Goal: Task Accomplishment & Management: Complete application form

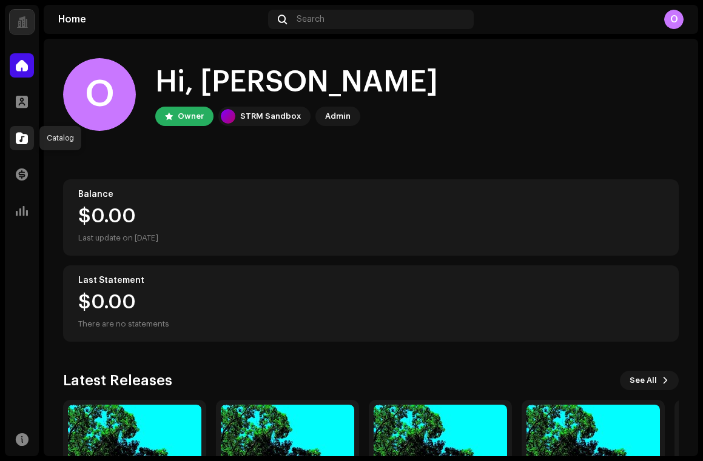
click at [22, 140] on span at bounding box center [22, 138] width 12 height 10
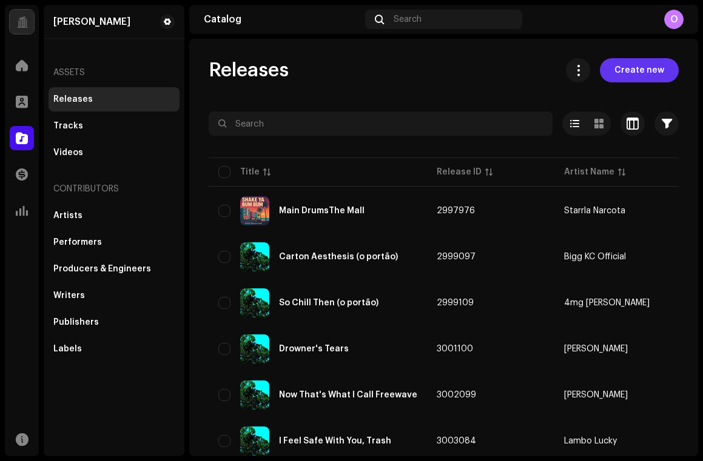
click at [629, 76] on span "Create new" at bounding box center [639, 70] width 50 height 24
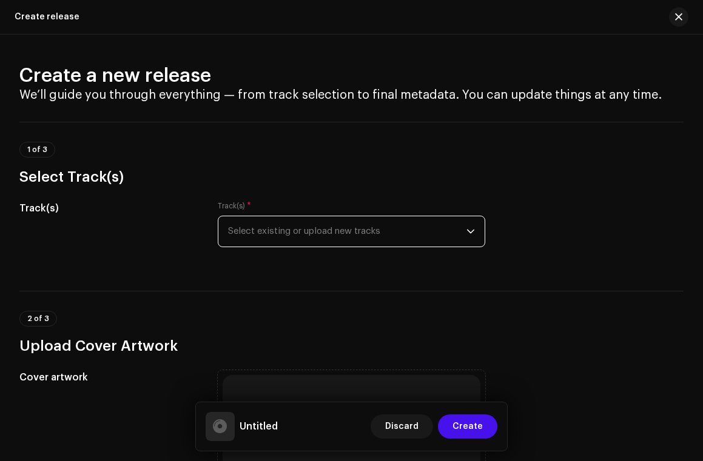
click at [275, 229] on span "Select existing or upload new tracks" at bounding box center [347, 231] width 239 height 30
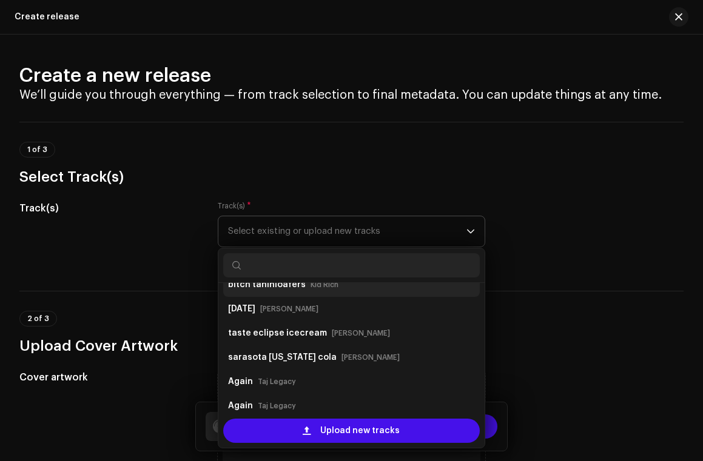
scroll to position [94, 0]
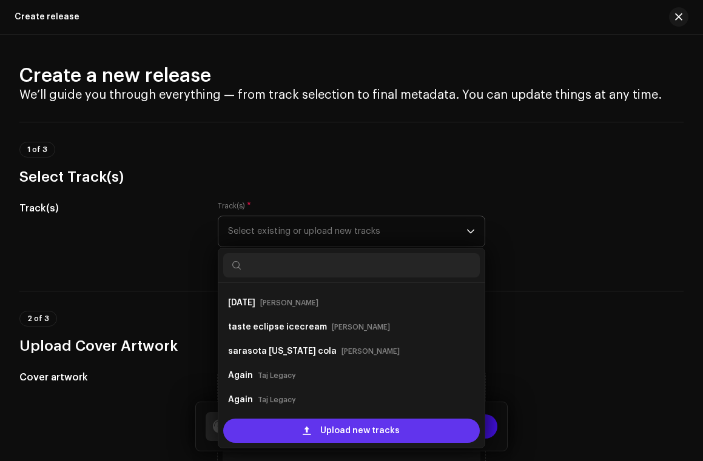
click at [292, 432] on div "Upload new tracks" at bounding box center [351, 431] width 257 height 24
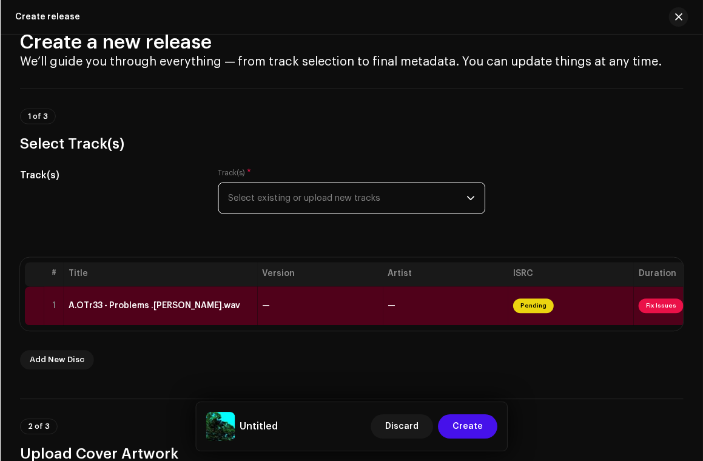
scroll to position [0, 0]
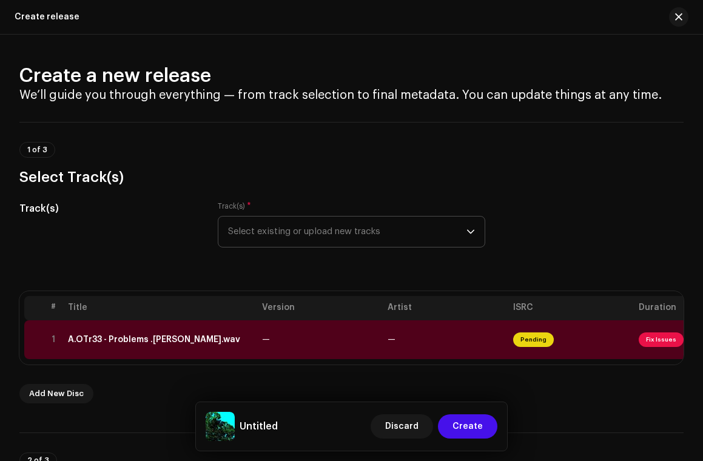
click at [225, 54] on div "Create a new release We’ll guide you through everything — from track selection …" at bounding box center [351, 248] width 703 height 426
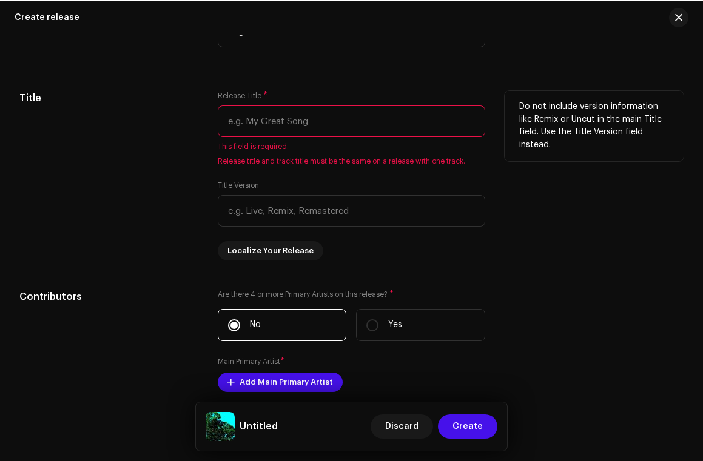
scroll to position [1286, 0]
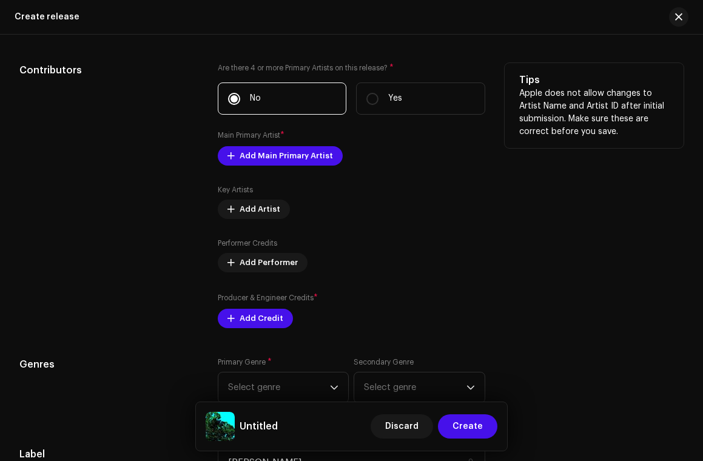
click at [186, 175] on div "Contributors" at bounding box center [108, 195] width 179 height 265
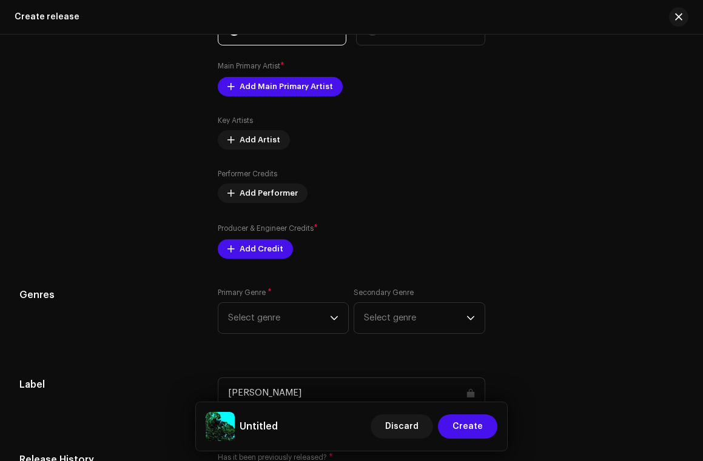
scroll to position [1239, 0]
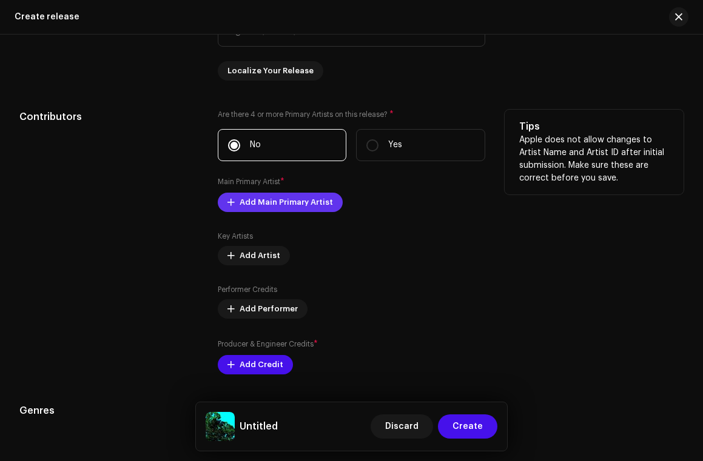
click at [250, 213] on span "Add Main Primary Artist" at bounding box center [285, 202] width 93 height 24
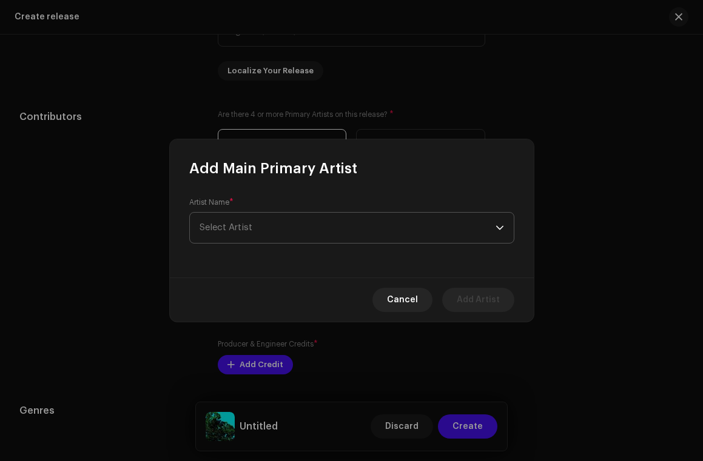
click at [347, 236] on span "Select Artist" at bounding box center [347, 228] width 296 height 30
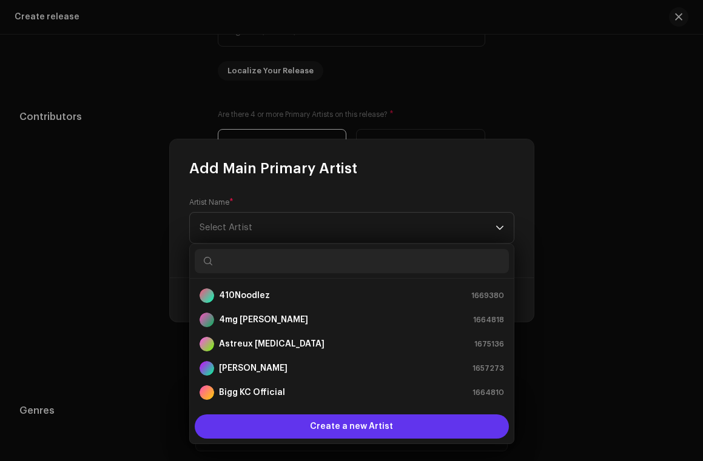
click at [353, 426] on span "Create a new Artist" at bounding box center [351, 427] width 83 height 24
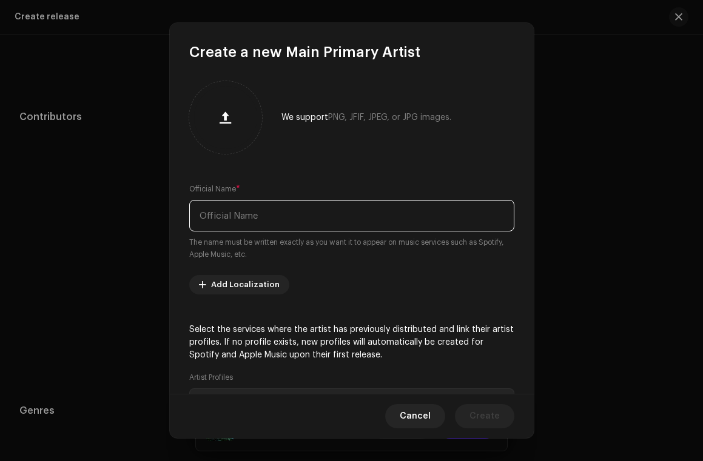
click at [284, 210] on input "text" at bounding box center [351, 216] width 325 height 32
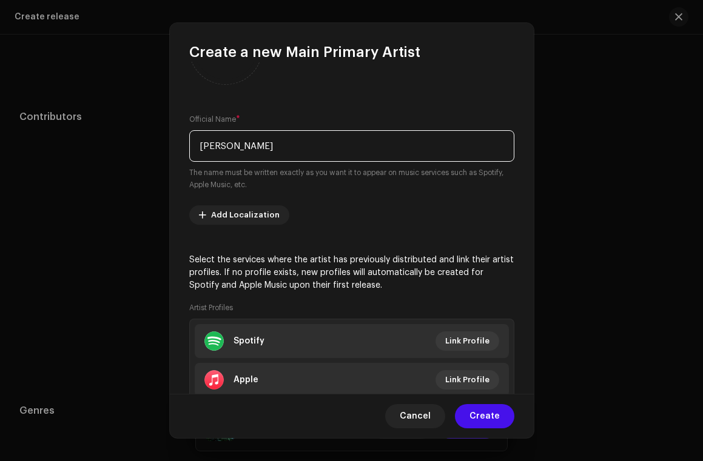
scroll to position [151, 0]
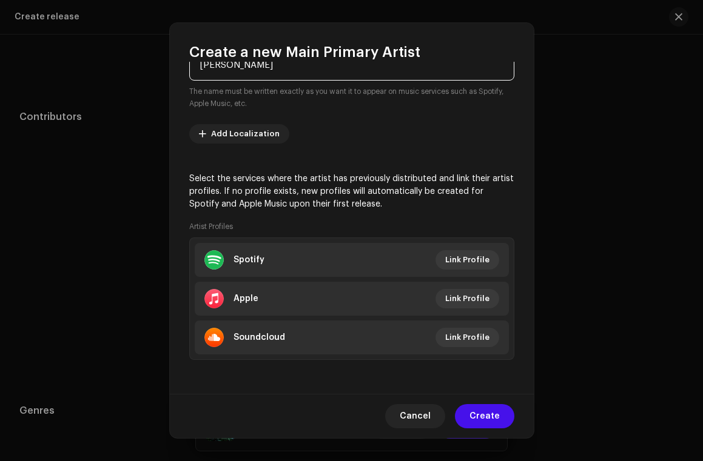
type input "[PERSON_NAME]"
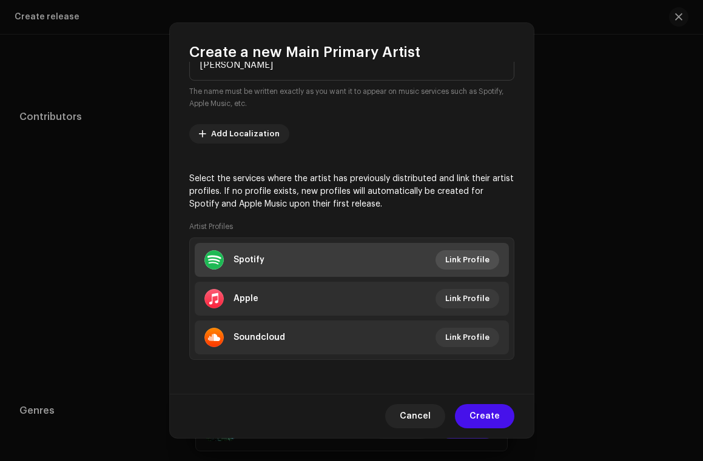
click at [456, 252] on span "Link Profile" at bounding box center [467, 260] width 44 height 24
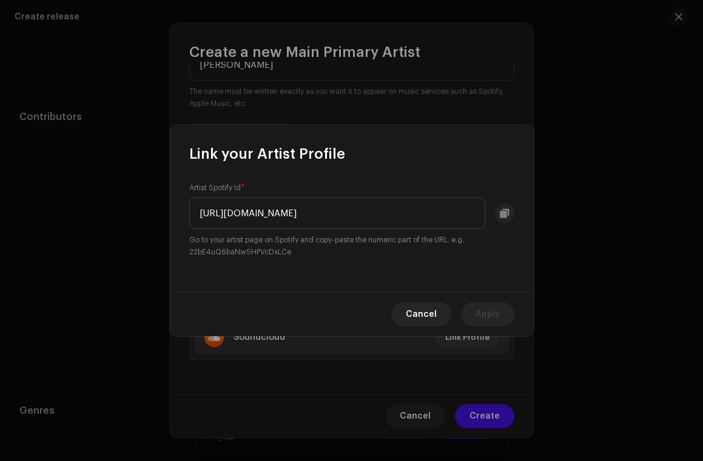
scroll to position [0, 0]
drag, startPoint x: 316, startPoint y: 213, endPoint x: 172, endPoint y: 209, distance: 144.3
click at [172, 209] on div "Artist Spotify Id * [URL][DOMAIN_NAME] Go to your artist page on Spotify and co…" at bounding box center [352, 228] width 364 height 129
click at [336, 233] on div "Artist Spotify Id * [URL][DOMAIN_NAME] Go to your artist page on Spotify and co…" at bounding box center [351, 220] width 325 height 75
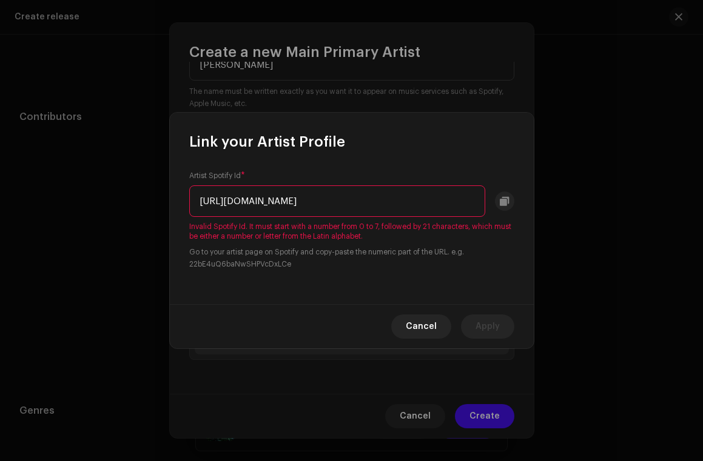
click at [350, 204] on input "[URL][DOMAIN_NAME]" at bounding box center [337, 202] width 296 height 32
drag, startPoint x: 333, startPoint y: 201, endPoint x: 187, endPoint y: 195, distance: 146.2
click at [187, 195] on div "Artist Spotify Id * [URL][DOMAIN_NAME] Invalid Spotify Id. It must start with a…" at bounding box center [352, 228] width 364 height 153
drag, startPoint x: 313, startPoint y: 201, endPoint x: 460, endPoint y: 199, distance: 147.3
click at [460, 199] on input "3307bnzyVs24TrH5CyPu1S?si=SYcR2bZjQreYHInNBxIOqQ" at bounding box center [337, 202] width 296 height 32
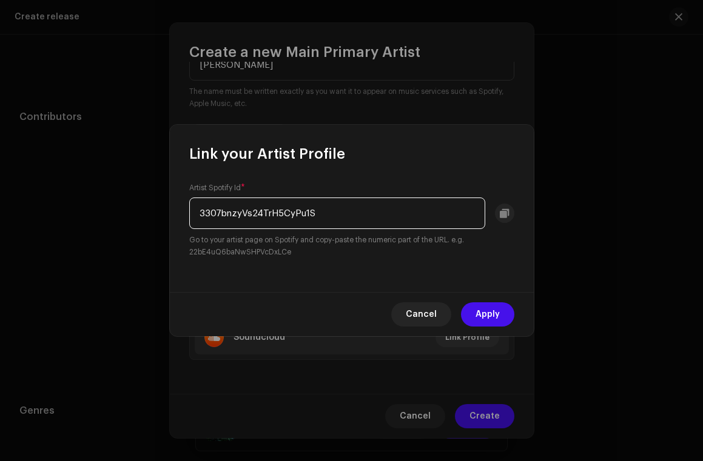
type input "3307bnzyVs24TrH5CyPu1S"
click at [490, 309] on span "Apply" at bounding box center [487, 315] width 24 height 24
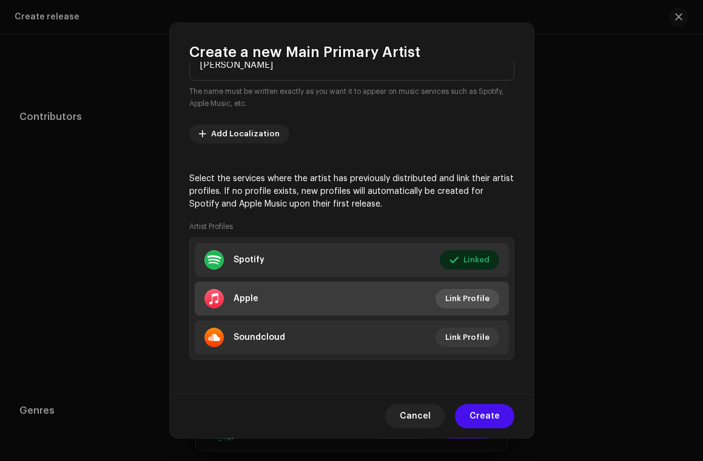
click at [445, 299] on span "Link Profile" at bounding box center [467, 299] width 44 height 24
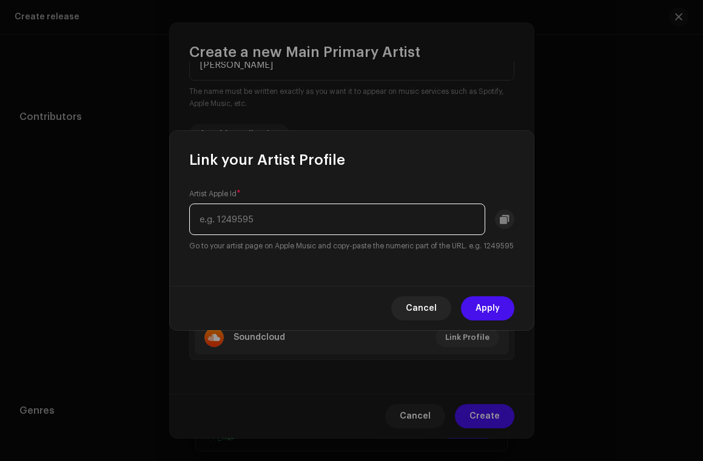
click at [225, 216] on input "text" at bounding box center [337, 220] width 296 height 32
click at [434, 318] on span "Cancel" at bounding box center [421, 308] width 31 height 24
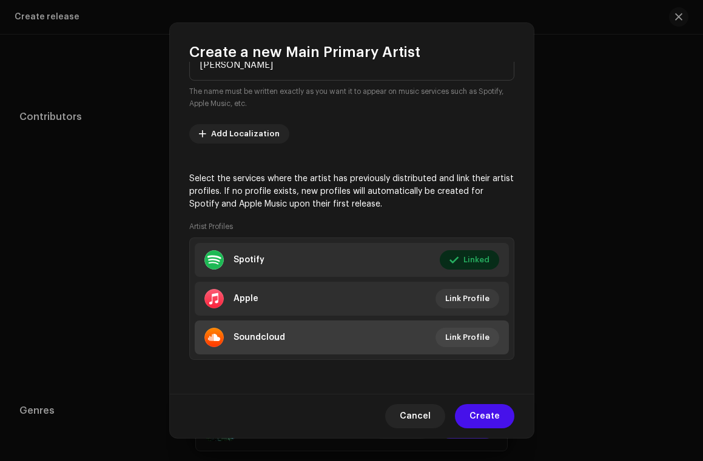
click at [377, 343] on li "Soundcloud Link Profile" at bounding box center [352, 338] width 314 height 34
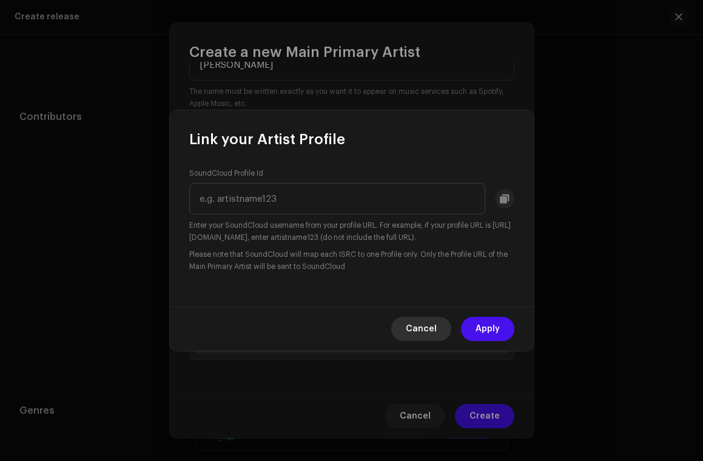
click at [401, 326] on button "Cancel" at bounding box center [421, 329] width 60 height 24
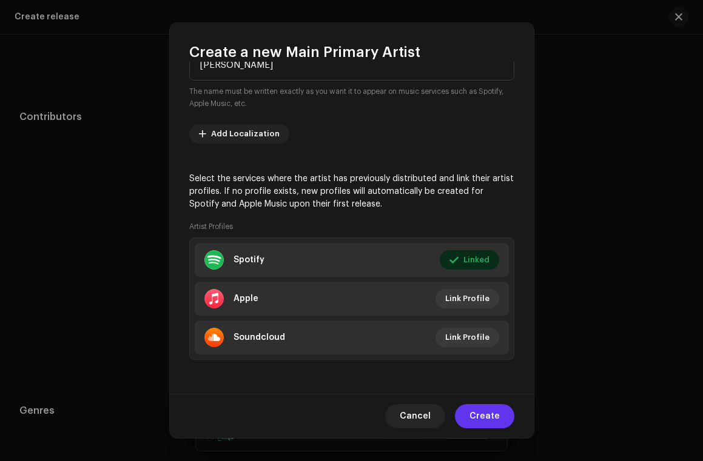
click at [490, 415] on span "Create" at bounding box center [484, 416] width 30 height 24
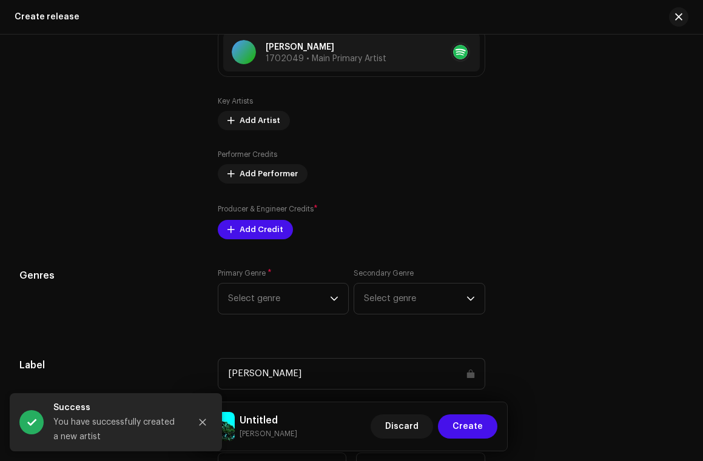
scroll to position [1386, 0]
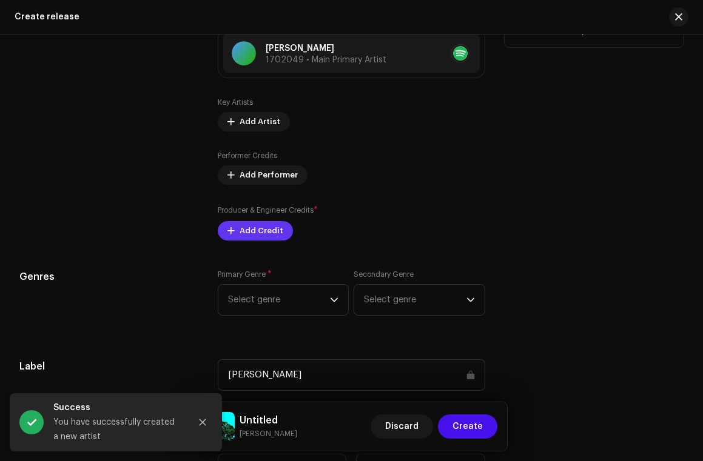
click at [250, 231] on span "Add Credit" at bounding box center [261, 231] width 44 height 24
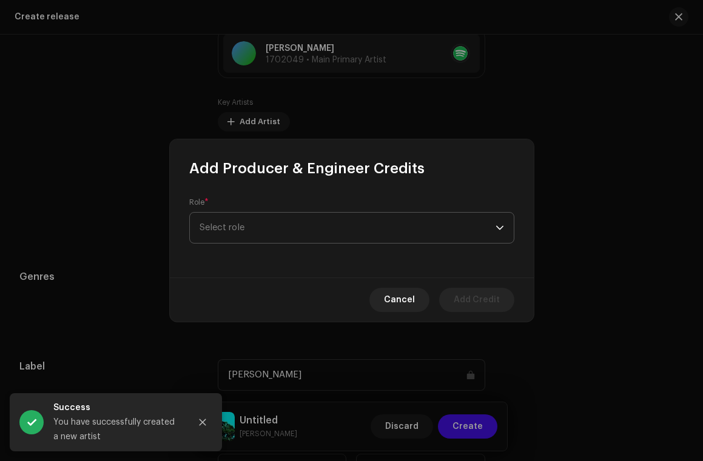
click at [316, 215] on span "Select role" at bounding box center [347, 228] width 296 height 30
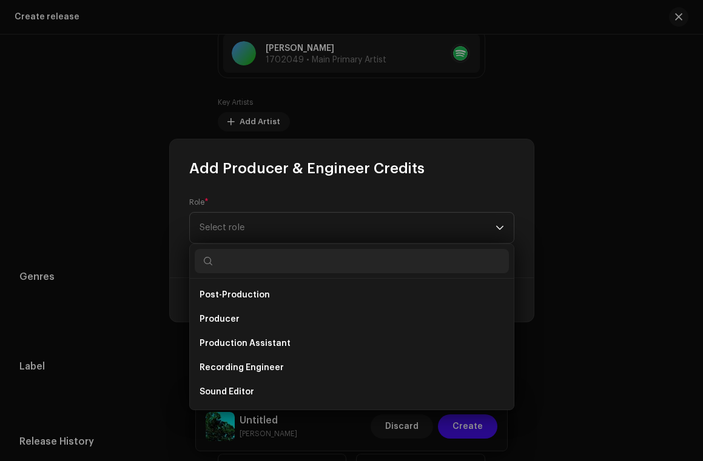
scroll to position [482, 0]
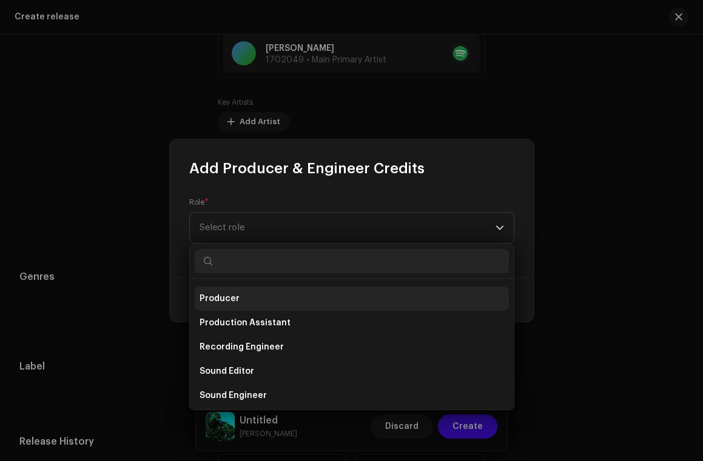
click at [288, 297] on li "Producer" at bounding box center [352, 299] width 314 height 24
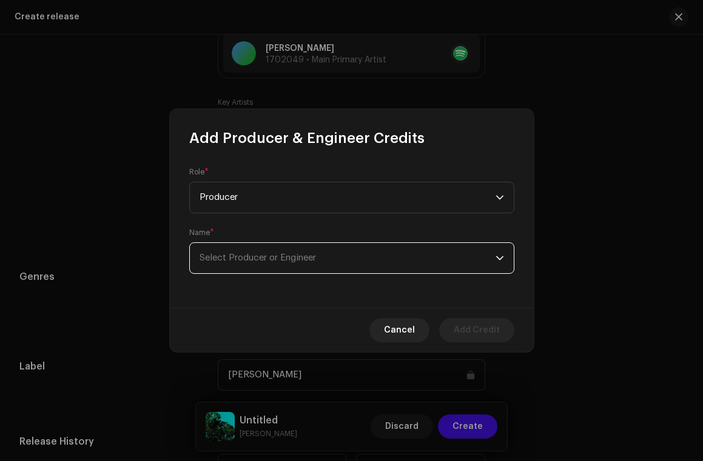
click at [315, 250] on span "Select Producer or Engineer" at bounding box center [347, 258] width 296 height 30
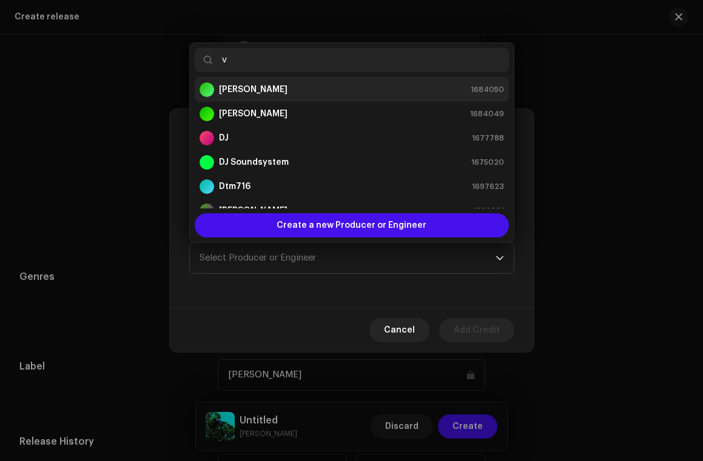
scroll to position [0, 0]
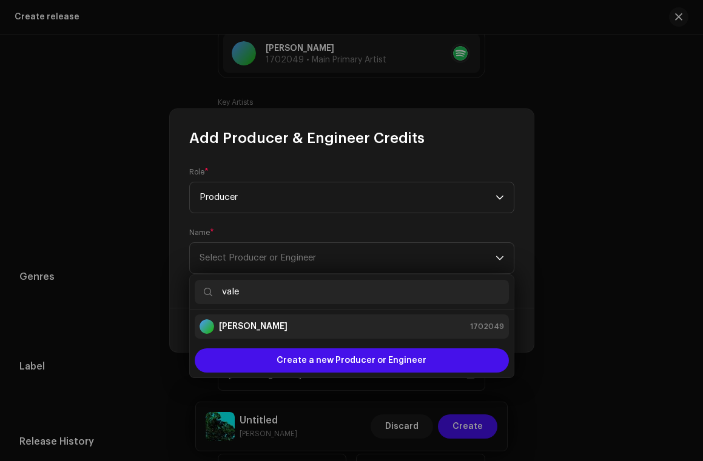
type input "vale"
click at [265, 325] on strong "[PERSON_NAME]" at bounding box center [253, 327] width 69 height 12
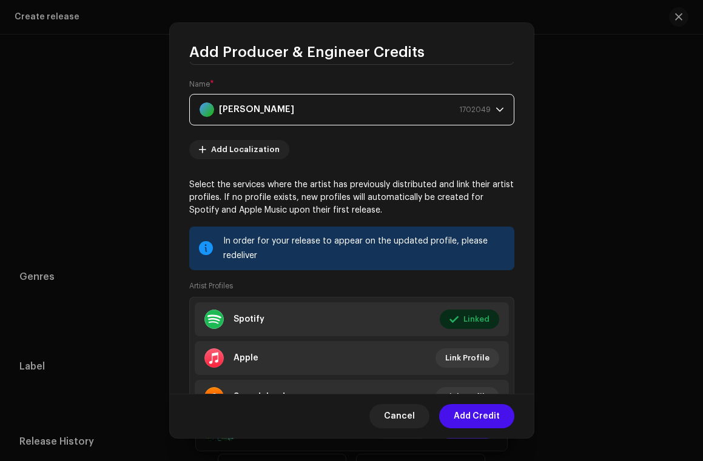
scroll to position [122, 0]
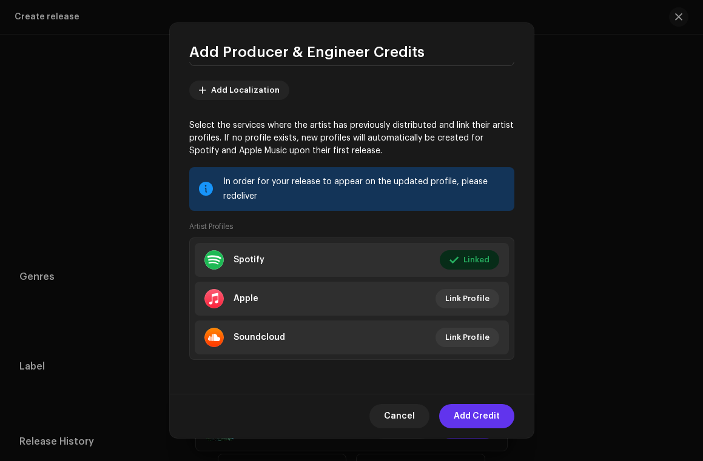
click at [472, 426] on span "Add Credit" at bounding box center [476, 416] width 46 height 24
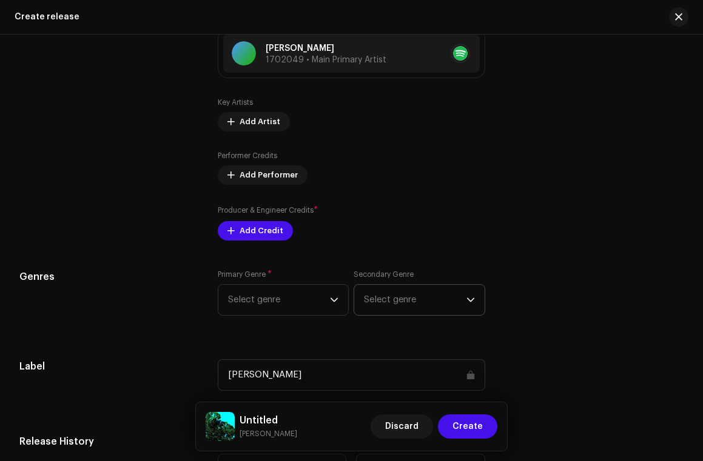
scroll to position [1462, 0]
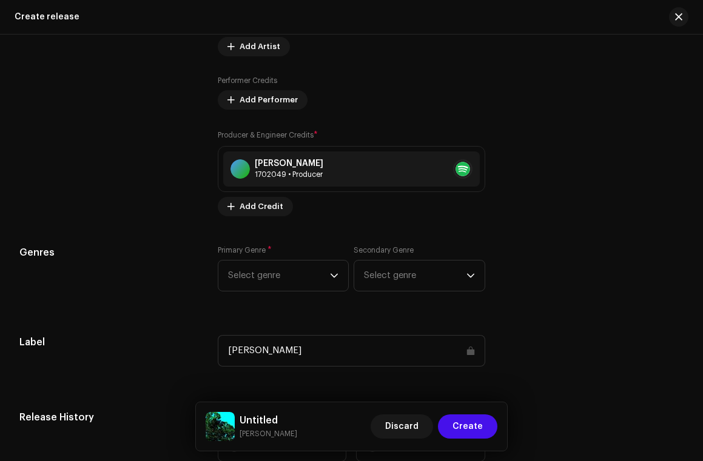
click at [300, 224] on div "Prefill release information from track metadata Compilation Is it a compilation…" at bounding box center [351, 114] width 664 height 1376
click at [298, 276] on span "Select genre" at bounding box center [279, 276] width 102 height 30
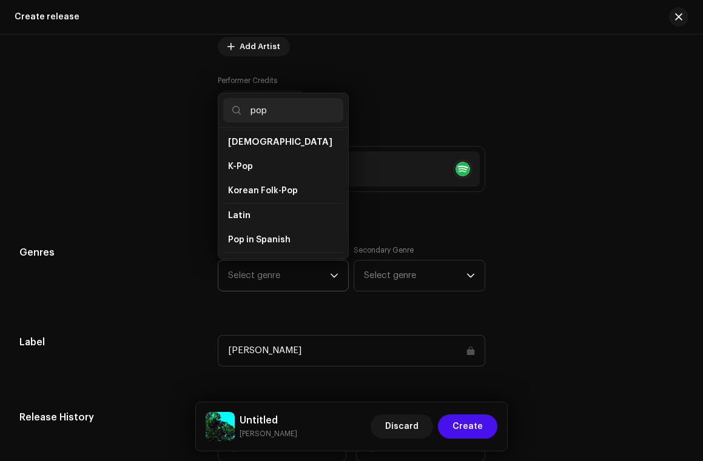
scroll to position [396, 0]
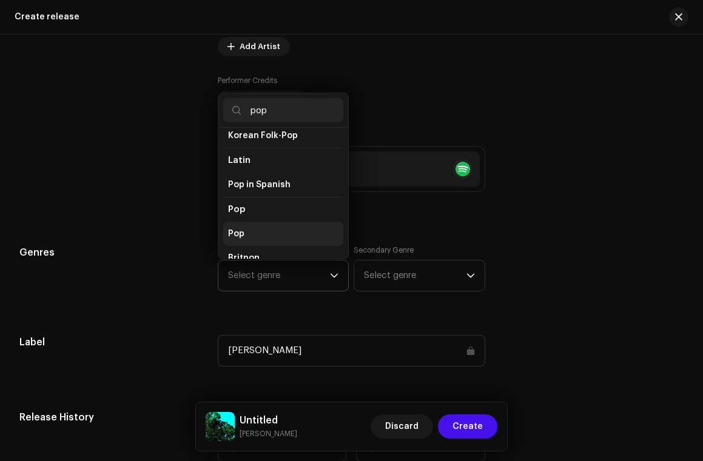
type input "pop"
click at [266, 226] on li "Pop" at bounding box center [283, 234] width 121 height 24
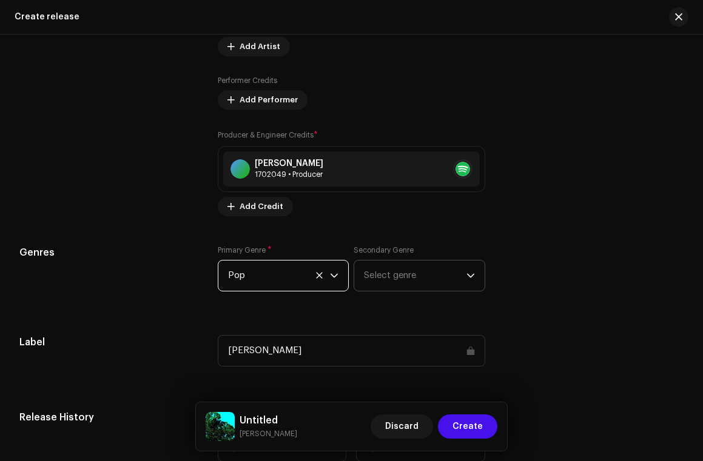
click at [371, 281] on span "Select genre" at bounding box center [415, 276] width 102 height 30
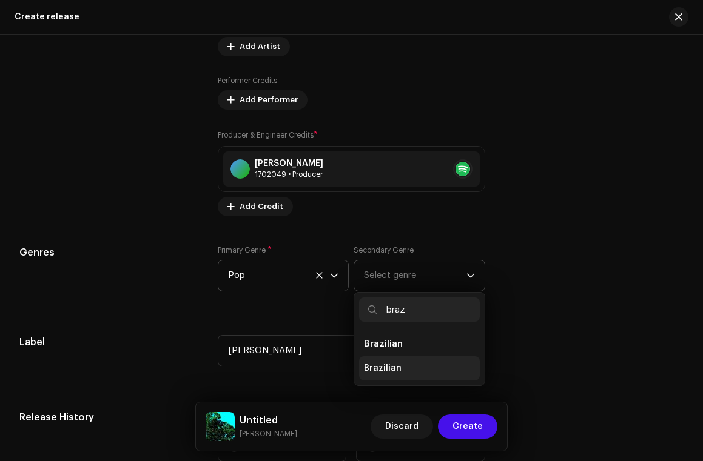
type input "braz"
click at [381, 379] on li "Brazilian" at bounding box center [419, 368] width 121 height 24
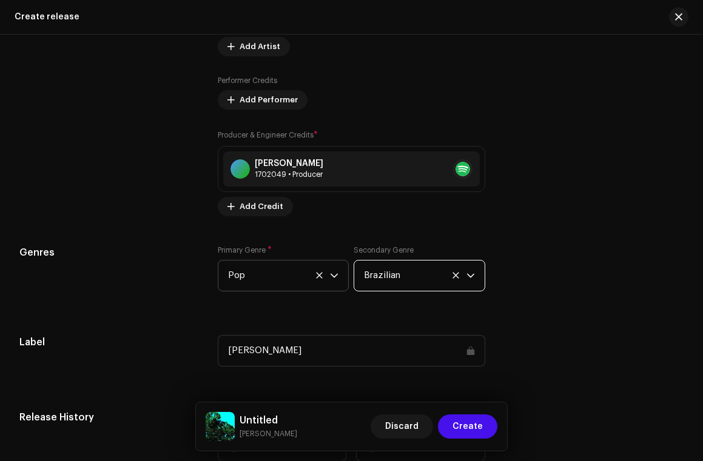
click at [427, 279] on span "Brazilian" at bounding box center [415, 276] width 102 height 30
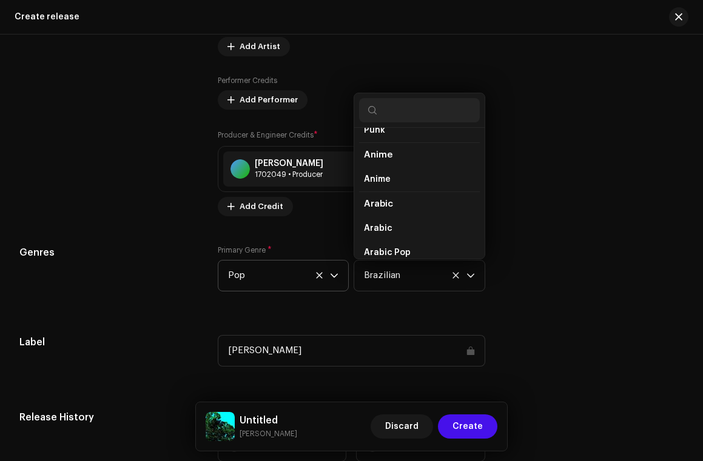
scroll to position [968, 0]
click at [393, 317] on div "Prefill release information from track metadata Compilation Is it a compilation…" at bounding box center [351, 114] width 664 height 1376
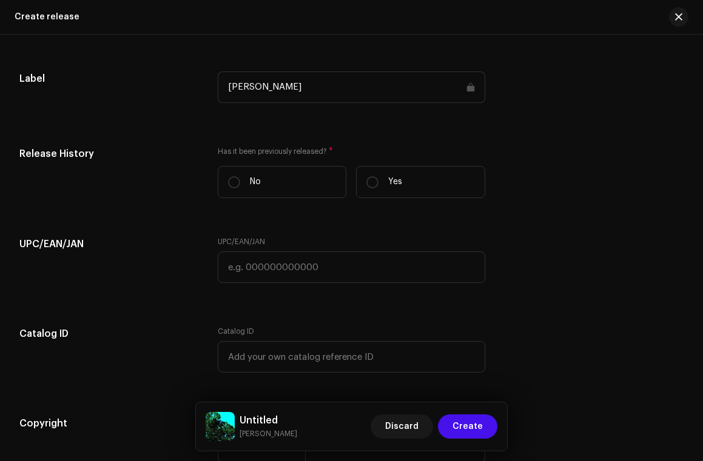
scroll to position [1725, 0]
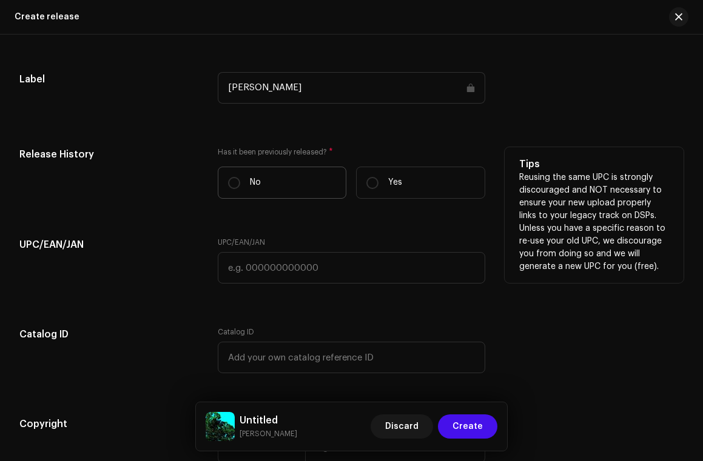
click at [279, 189] on label "No" at bounding box center [282, 183] width 129 height 32
click at [240, 189] on input "No" at bounding box center [234, 183] width 12 height 12
radio input "true"
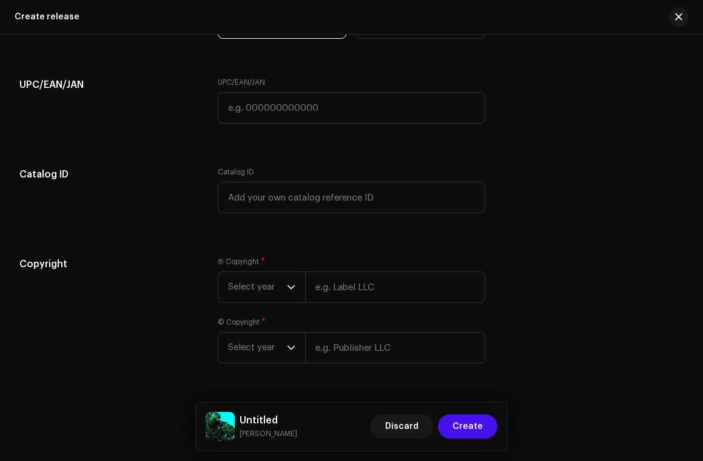
scroll to position [1925, 0]
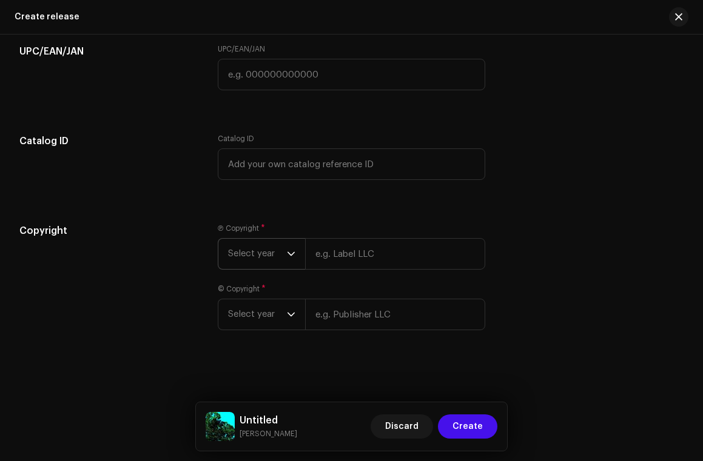
click at [262, 267] on span "Select year" at bounding box center [257, 254] width 59 height 30
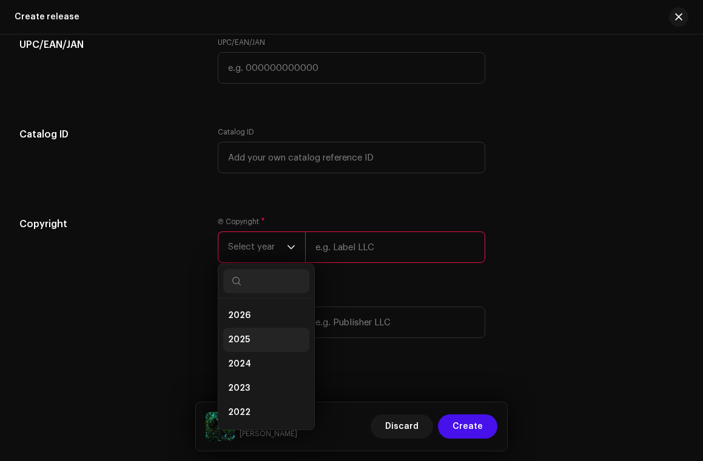
click at [260, 352] on li "2025" at bounding box center [266, 340] width 86 height 24
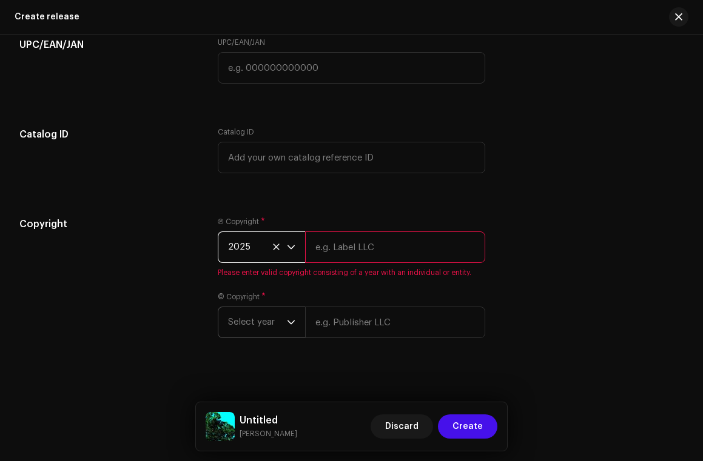
click at [269, 337] on span "Select year" at bounding box center [257, 322] width 59 height 30
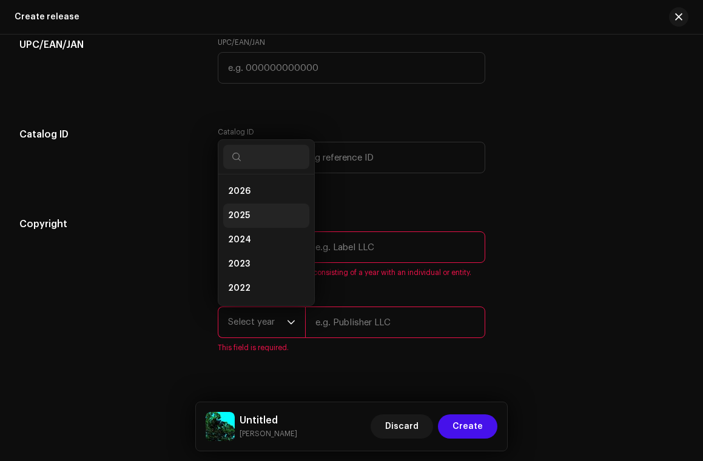
click at [273, 219] on li "2025" at bounding box center [266, 216] width 86 height 24
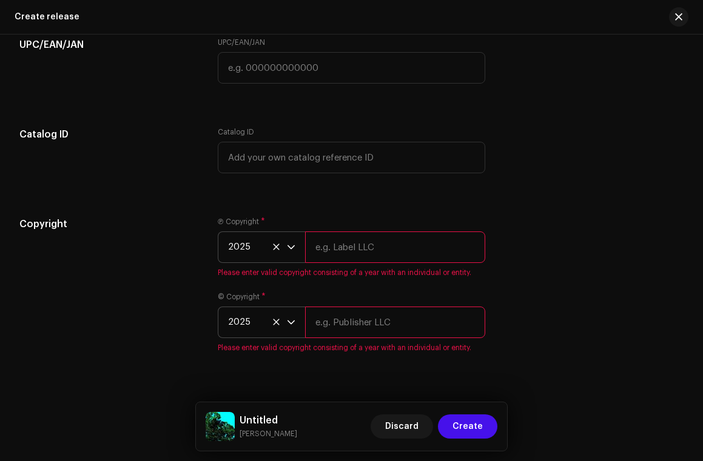
click at [343, 252] on input "text" at bounding box center [395, 248] width 181 height 32
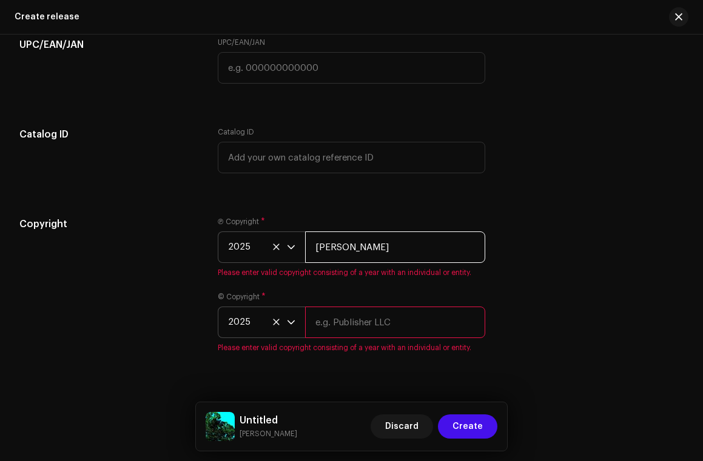
click at [370, 256] on input "[PERSON_NAME]" at bounding box center [395, 248] width 181 height 32
type input "[PERSON_NAME]"
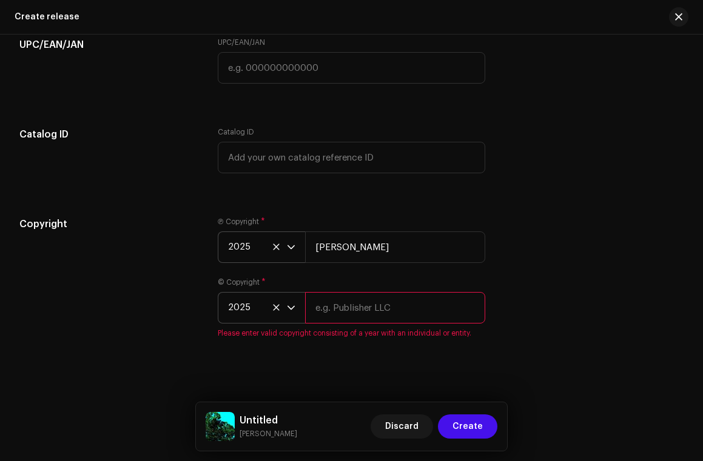
click at [369, 321] on input "text" at bounding box center [395, 308] width 181 height 32
paste input "[PERSON_NAME]"
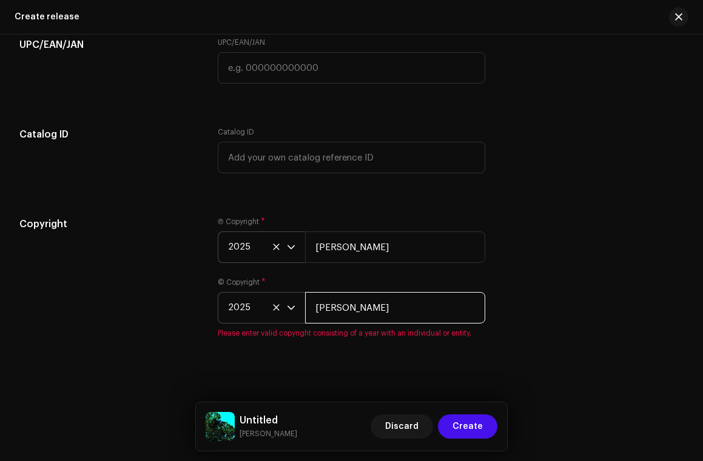
type input "[PERSON_NAME]"
click at [358, 286] on div "© Copyright * 2025 [PERSON_NAME] Please enter valid copyright consisting of a y…" at bounding box center [352, 308] width 268 height 61
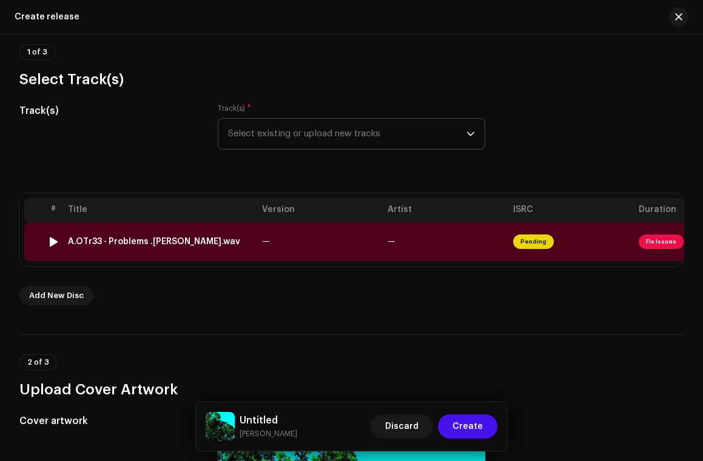
scroll to position [0, 22]
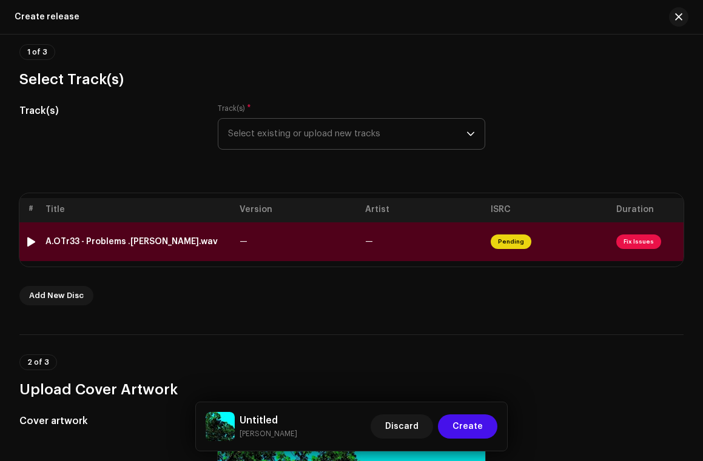
click at [321, 240] on td "—" at bounding box center [297, 241] width 125 height 39
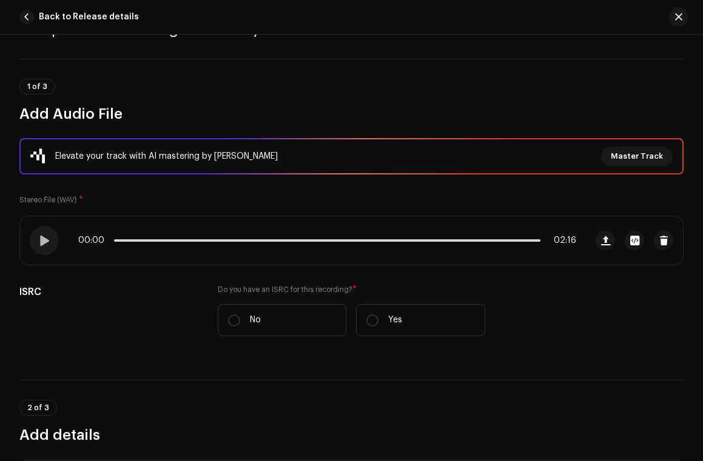
scroll to position [0, 0]
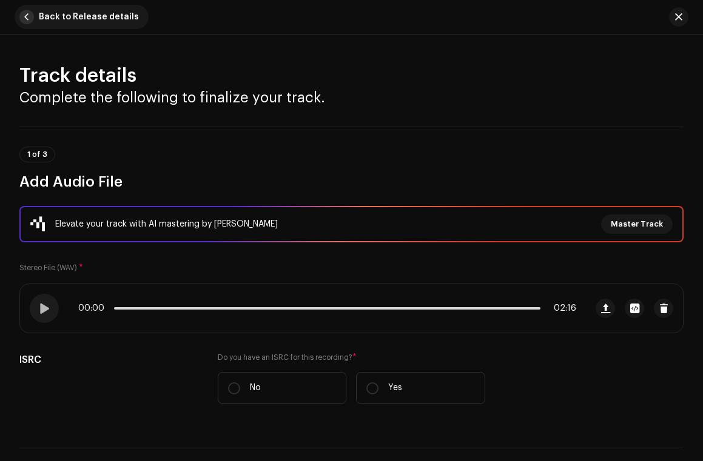
click at [35, 16] on button "Back to Release details" at bounding box center [82, 17] width 134 height 24
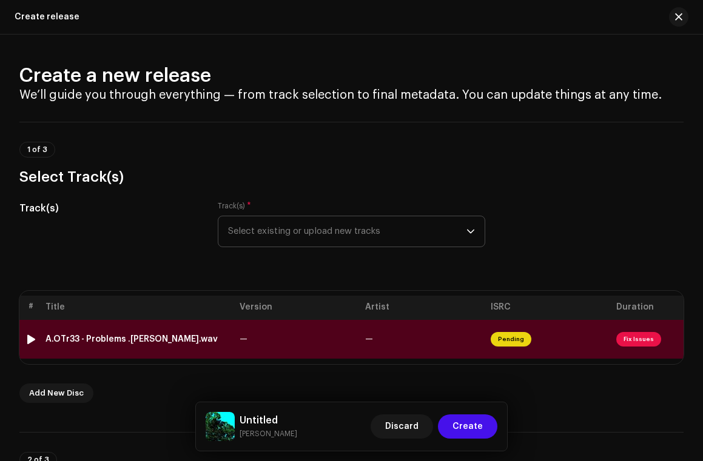
click at [306, 343] on td "—" at bounding box center [297, 339] width 125 height 39
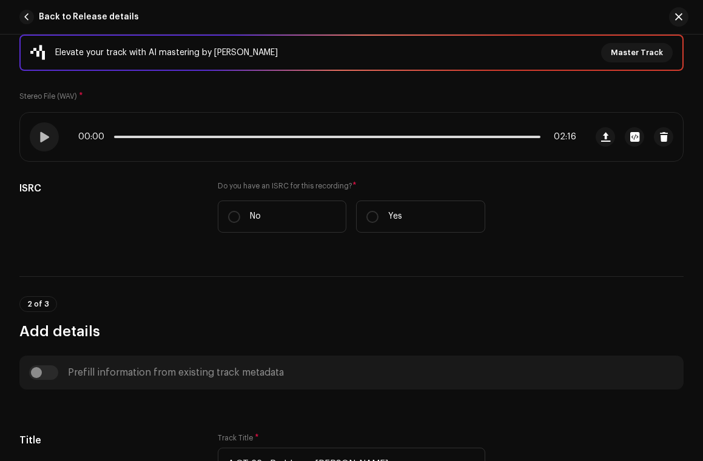
scroll to position [273, 0]
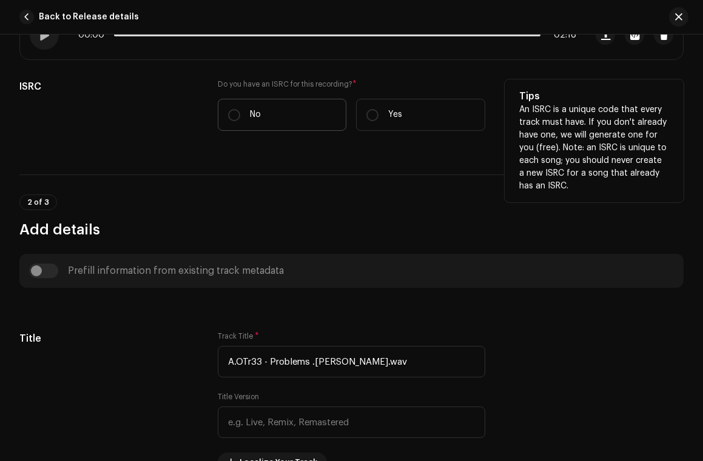
click at [297, 124] on label "No" at bounding box center [282, 115] width 129 height 32
click at [240, 121] on input "No" at bounding box center [234, 115] width 12 height 12
radio input "true"
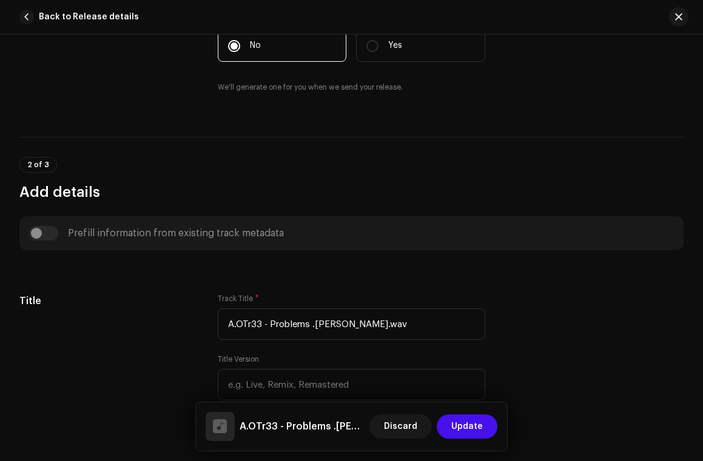
scroll to position [397, 0]
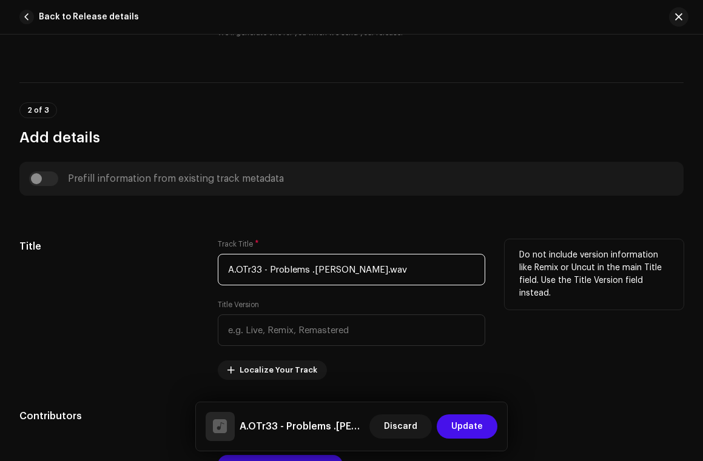
drag, startPoint x: 269, startPoint y: 270, endPoint x: 209, endPoint y: 248, distance: 63.9
click at [194, 260] on div "Title Track Title * A.OTr33 - Problems .[PERSON_NAME].wav Title Version Localiz…" at bounding box center [351, 309] width 664 height 141
click at [322, 273] on input "Problems .[PERSON_NAME].wav" at bounding box center [352, 270] width 268 height 32
click at [294, 269] on input "Problems" at bounding box center [352, 270] width 268 height 32
click at [294, 270] on input "Problems" at bounding box center [352, 270] width 268 height 32
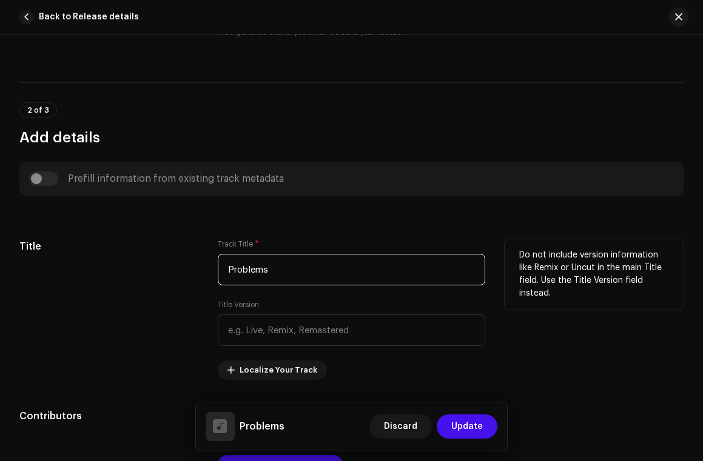
click at [294, 270] on input "Problems" at bounding box center [352, 270] width 268 height 32
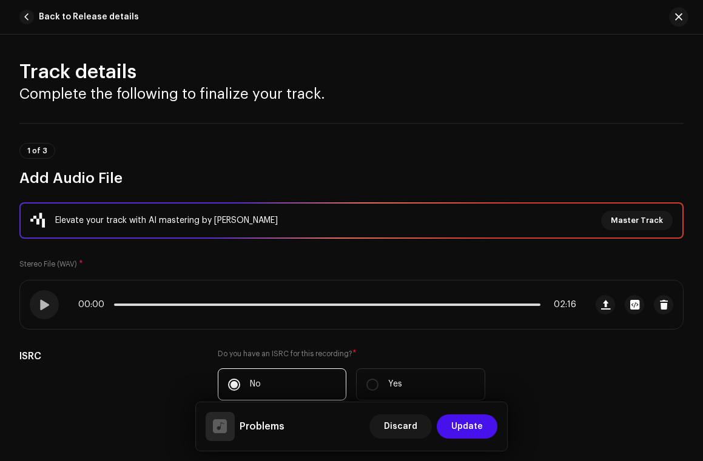
scroll to position [0, 0]
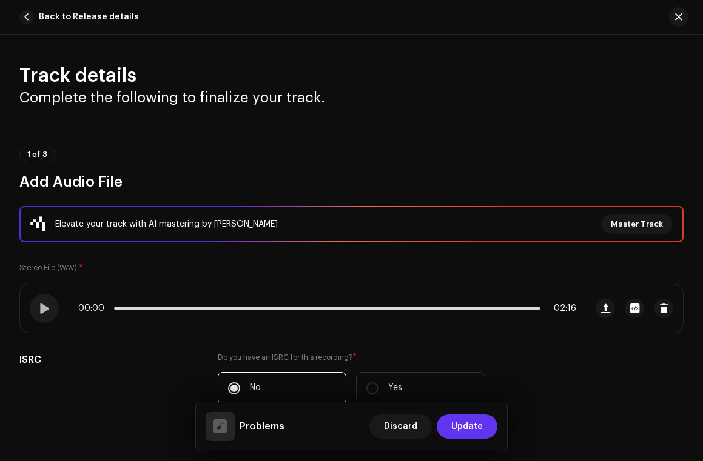
type input "Problems"
click at [470, 423] on span "Update" at bounding box center [467, 427] width 32 height 24
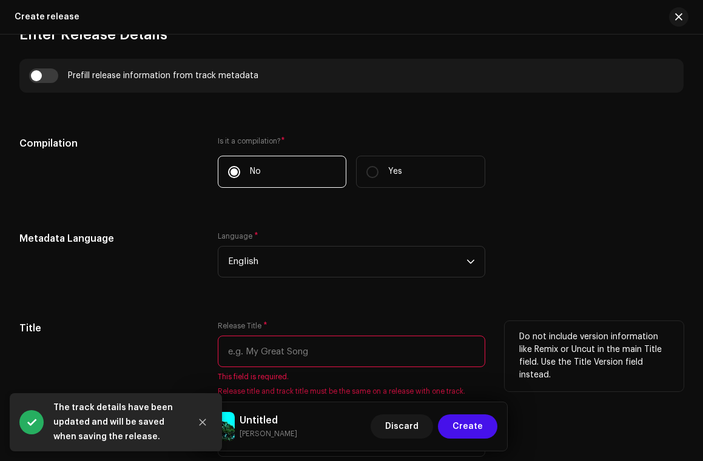
scroll to position [855, 0]
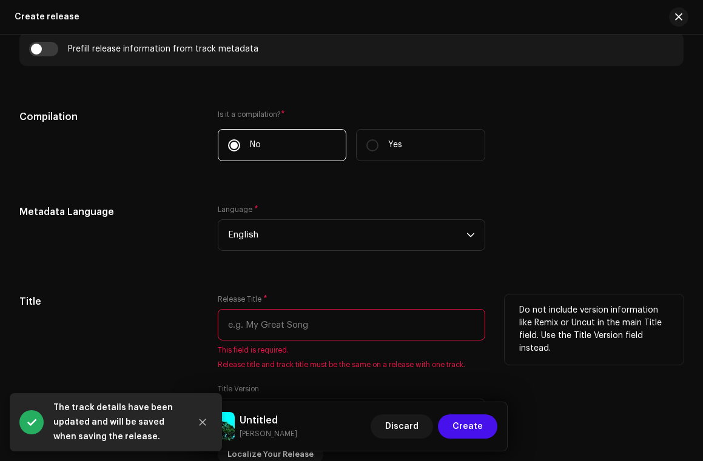
click at [373, 330] on input "text" at bounding box center [352, 325] width 268 height 32
paste input "Problems"
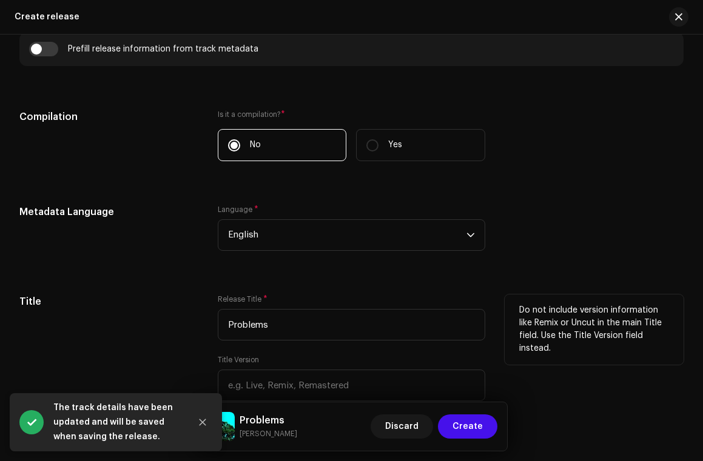
type input "Problems"
click at [379, 301] on div "Release Title * Problems" at bounding box center [352, 318] width 268 height 46
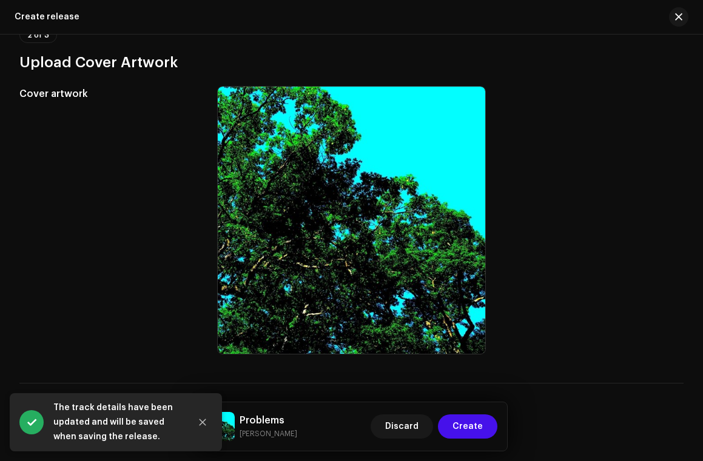
scroll to position [0, 0]
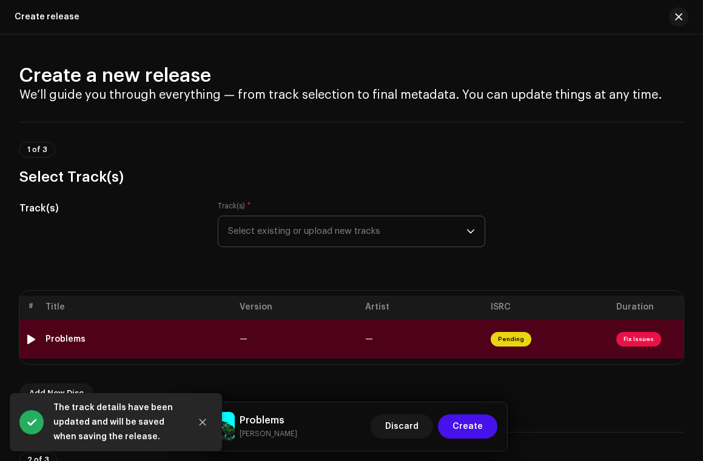
click at [308, 337] on td "—" at bounding box center [297, 339] width 125 height 39
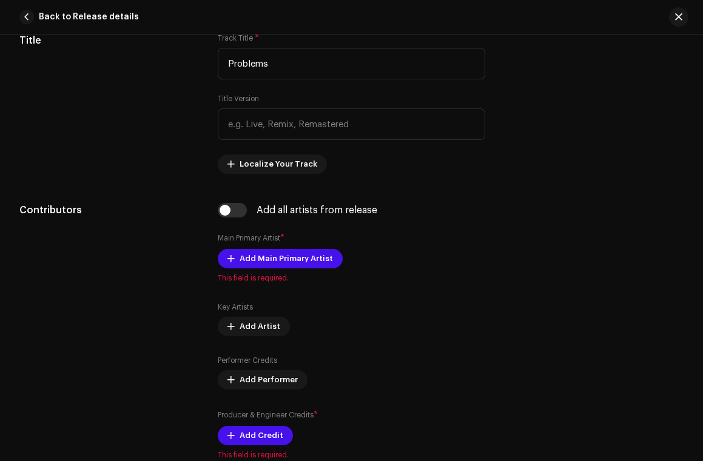
scroll to position [609, 0]
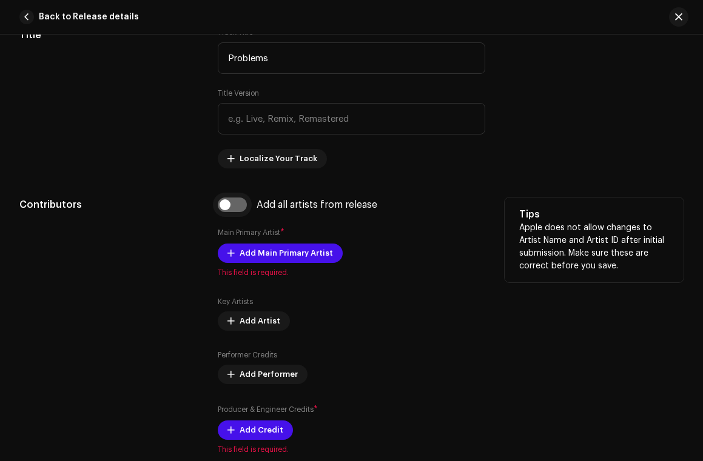
click at [226, 204] on input "checkbox" at bounding box center [232, 205] width 29 height 15
checkbox input "true"
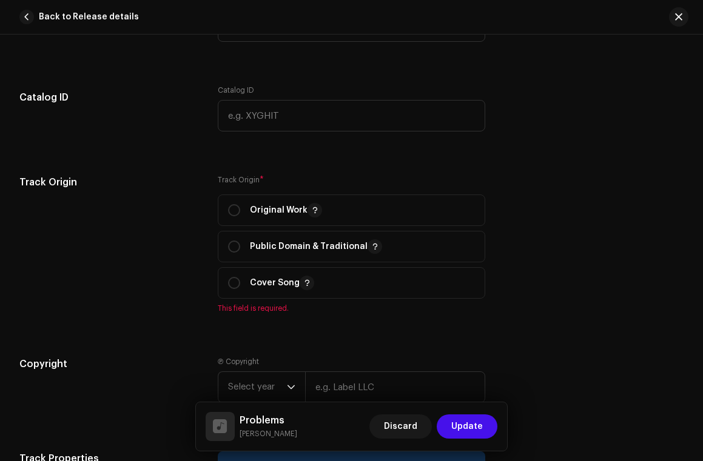
scroll to position [1339, 0]
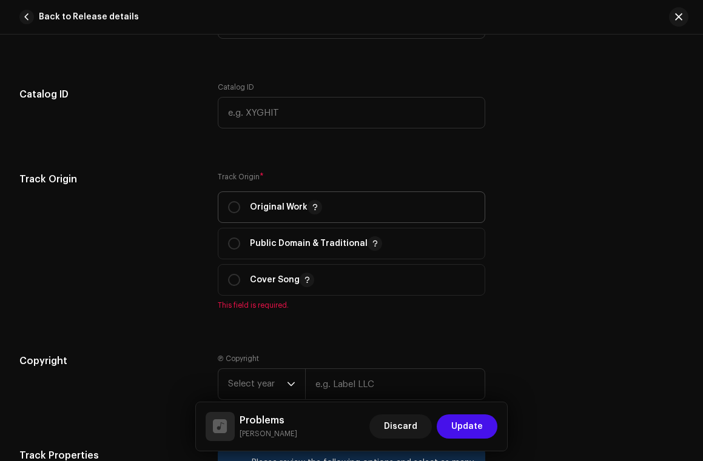
click at [257, 214] on p "Original Work" at bounding box center [286, 207] width 72 height 15
radio input "true"
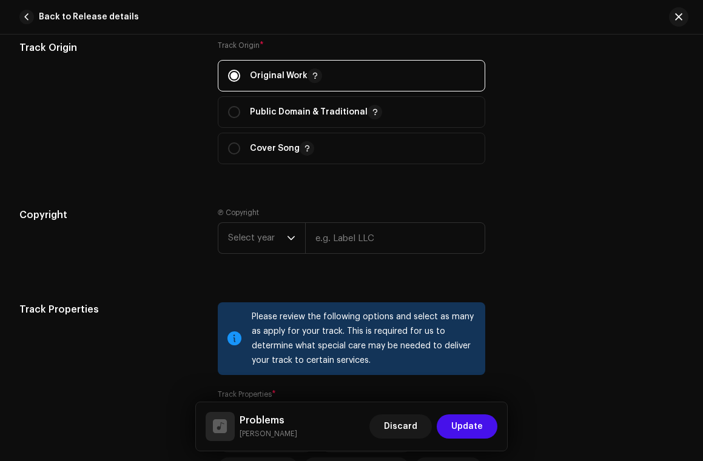
scroll to position [1477, 0]
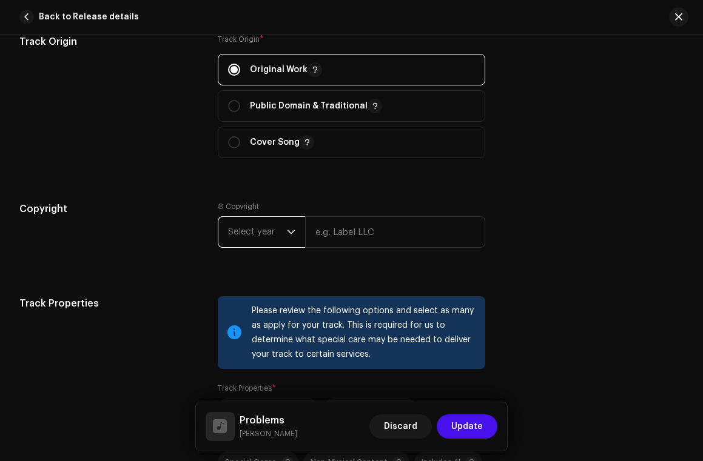
click at [265, 236] on span "Select year" at bounding box center [257, 232] width 59 height 30
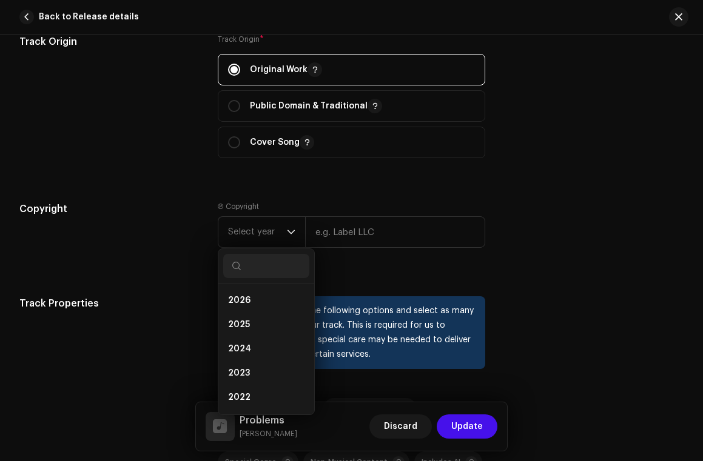
click at [170, 247] on div "Copyright" at bounding box center [108, 234] width 179 height 65
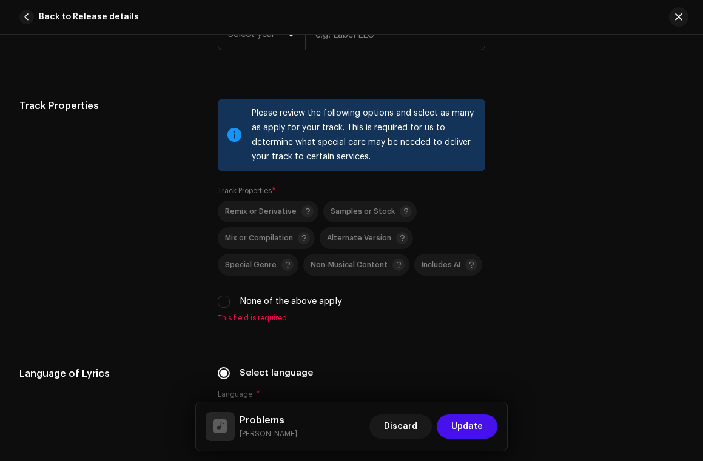
scroll to position [1699, 0]
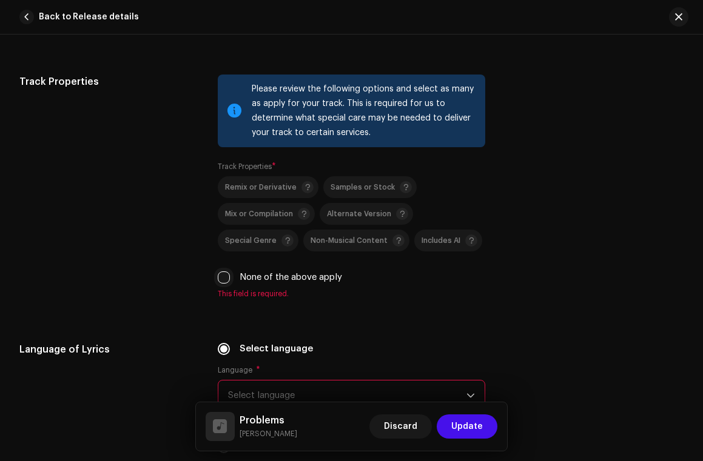
click at [222, 280] on input "None of the above apply" at bounding box center [224, 278] width 12 height 12
checkbox input "true"
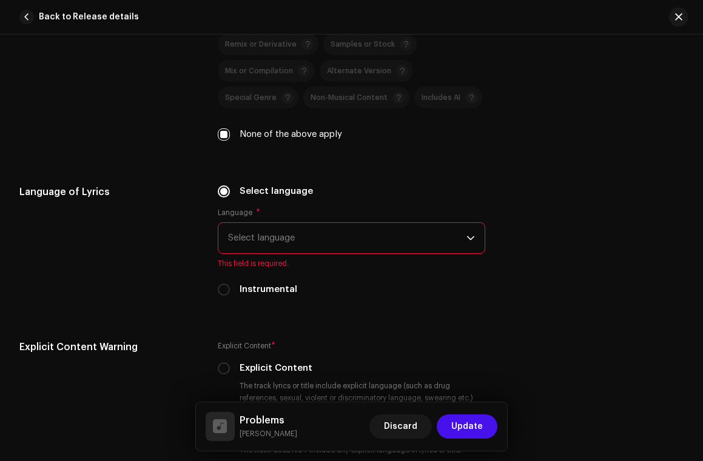
scroll to position [1850, 0]
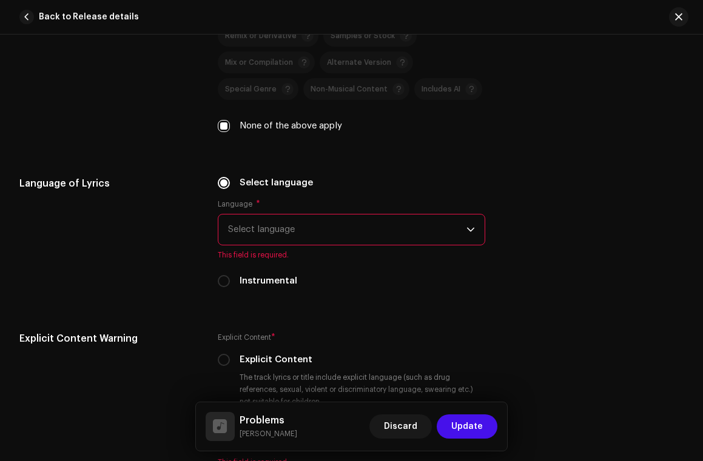
click at [310, 242] on span "Select language" at bounding box center [347, 230] width 239 height 30
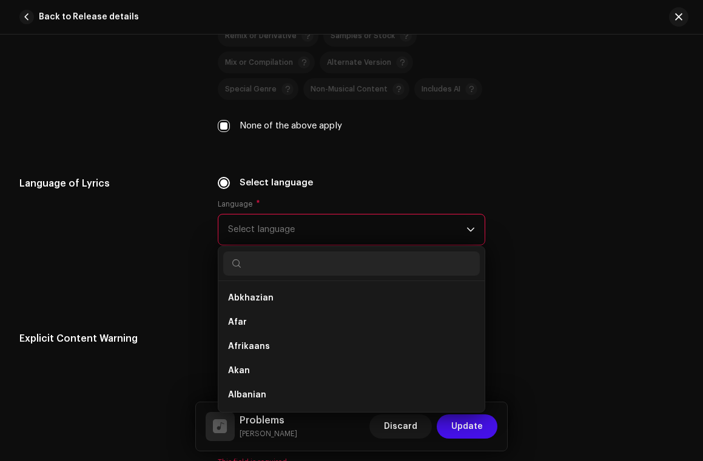
click at [162, 244] on div "Language of Lyrics" at bounding box center [108, 239] width 179 height 126
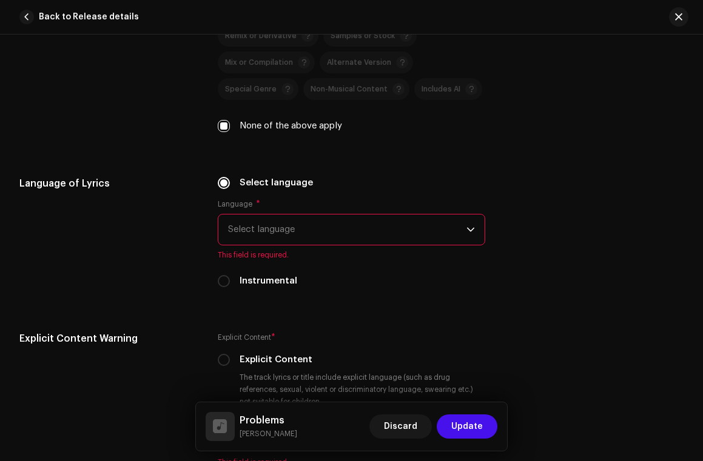
click at [271, 229] on span "Select language" at bounding box center [347, 230] width 239 height 30
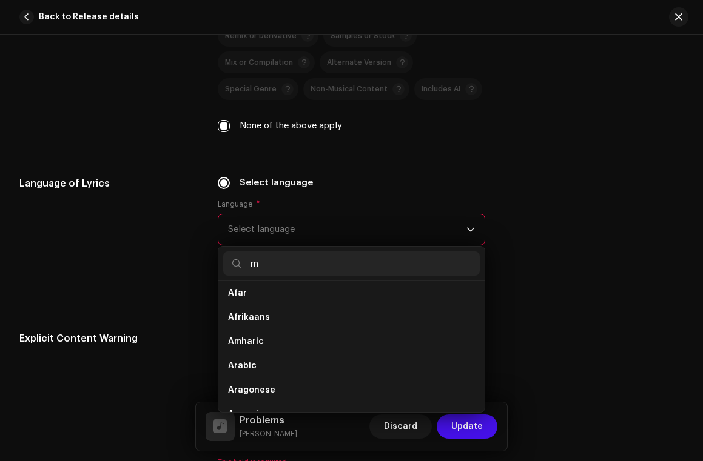
scroll to position [0, 0]
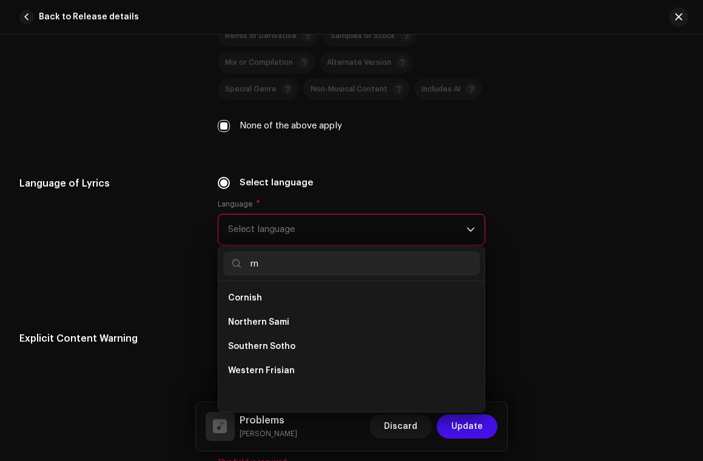
type input "r"
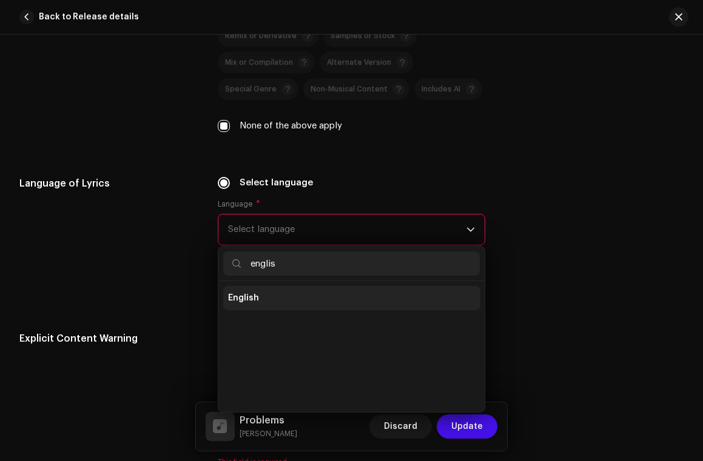
type input "englis"
click at [257, 295] on li "English" at bounding box center [351, 298] width 257 height 24
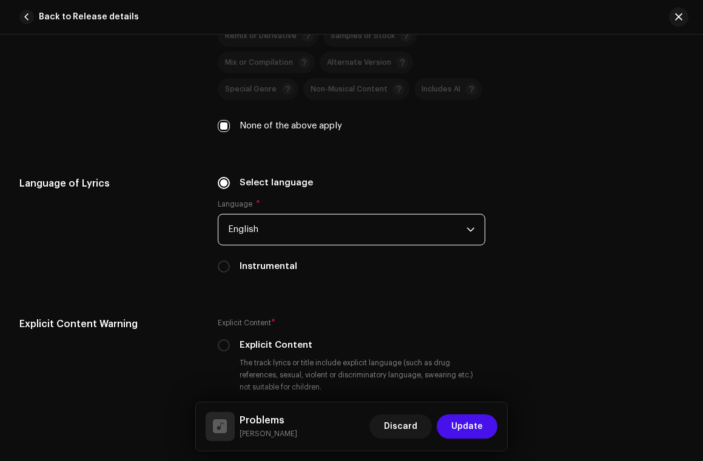
click at [475, 235] on p-select "English" at bounding box center [352, 230] width 268 height 32
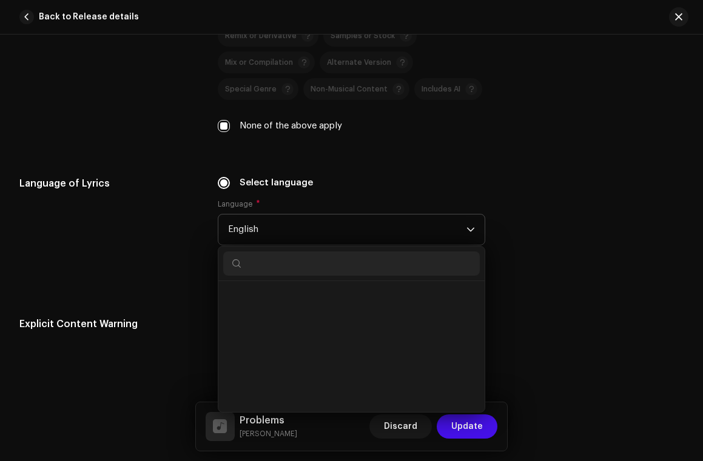
scroll to position [1120, 0]
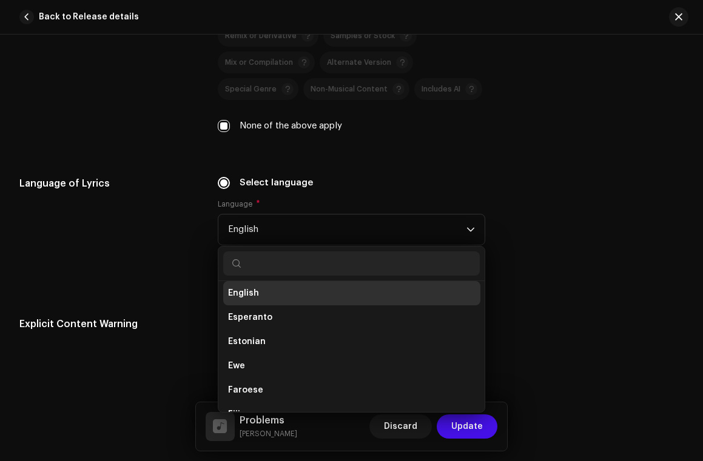
type input "b"
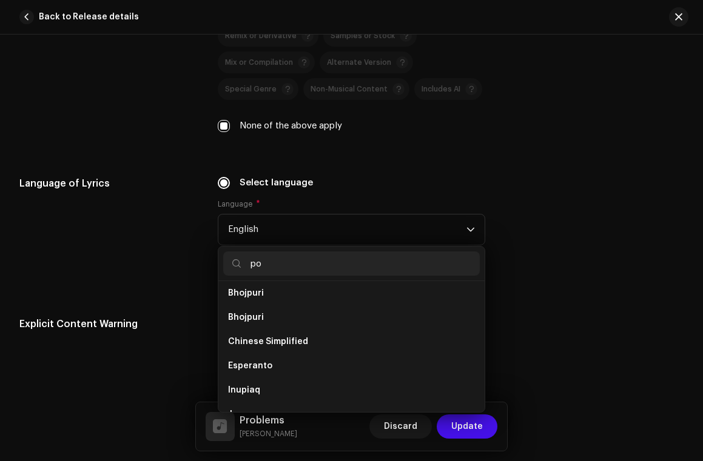
scroll to position [0, 0]
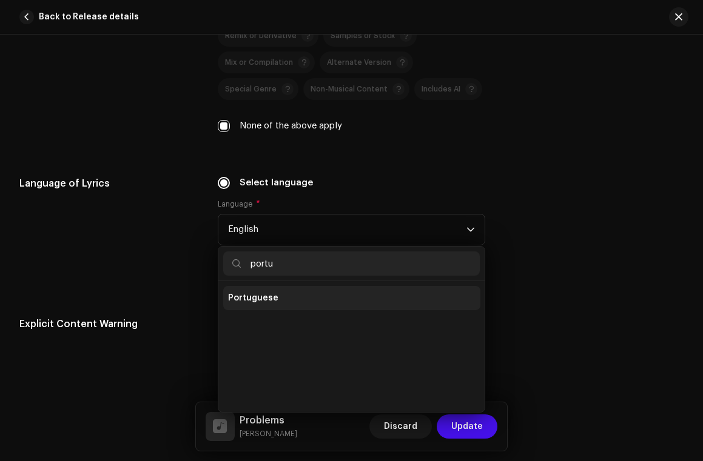
type input "portu"
click at [354, 309] on li "Portuguese" at bounding box center [351, 298] width 257 height 24
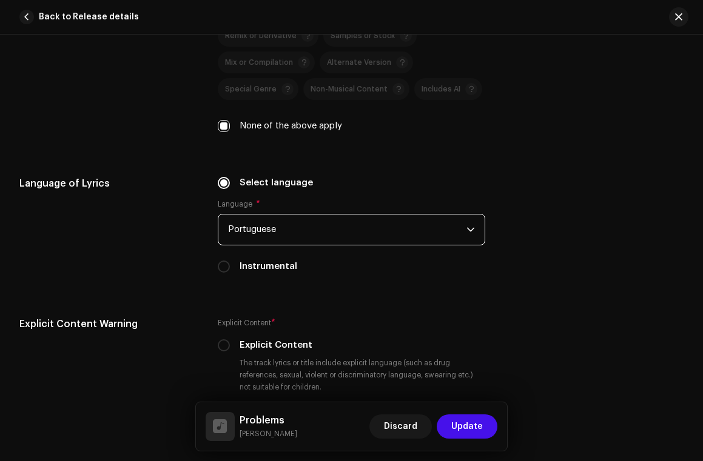
click at [170, 242] on div "Language of Lyrics" at bounding box center [108, 232] width 179 height 112
click at [169, 241] on div "Language of Lyrics" at bounding box center [108, 232] width 179 height 112
click at [173, 227] on div "Language of Lyrics" at bounding box center [108, 232] width 179 height 112
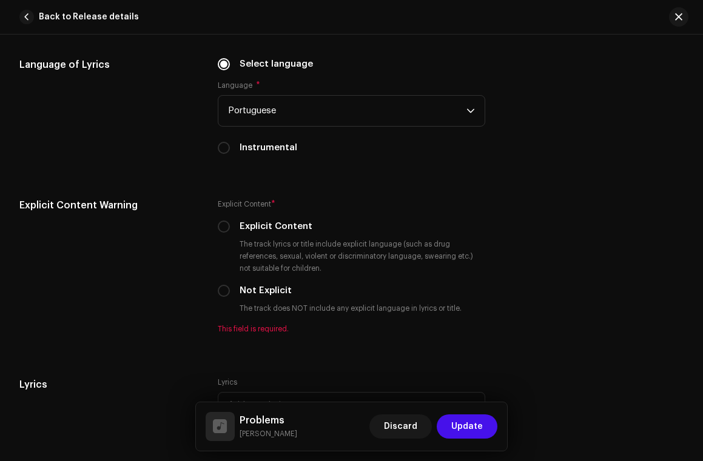
scroll to position [1970, 0]
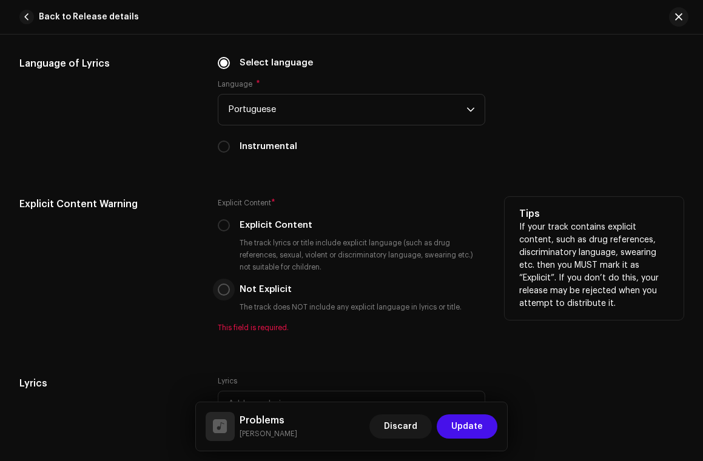
click at [221, 292] on input "Not Explicit" at bounding box center [224, 290] width 12 height 12
radio input "true"
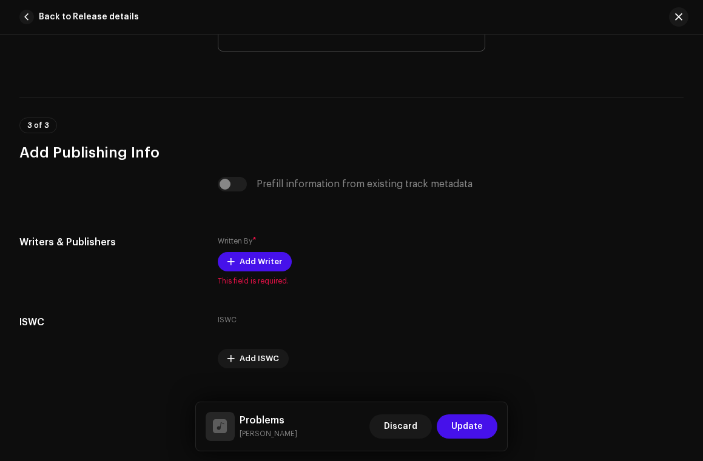
scroll to position [2365, 0]
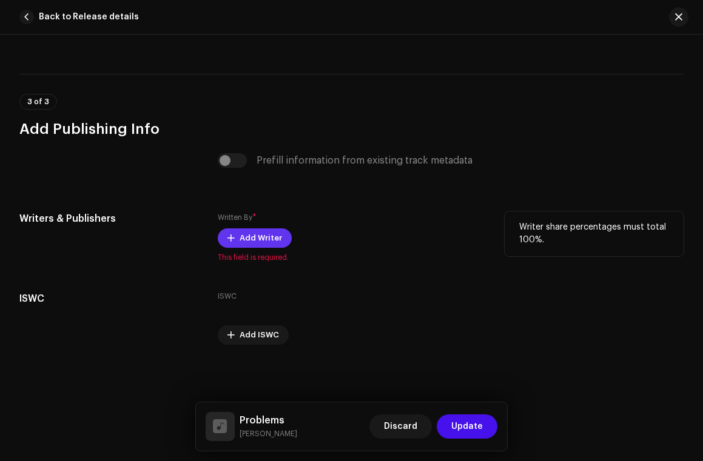
click at [242, 241] on span "Add Writer" at bounding box center [260, 238] width 42 height 24
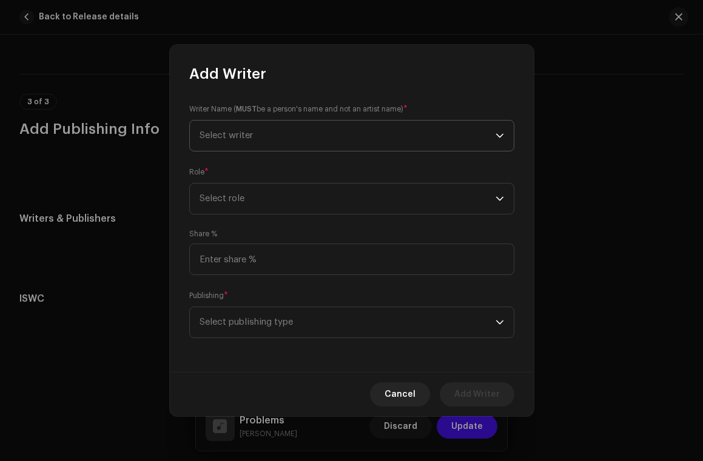
click at [309, 137] on span "Select writer" at bounding box center [347, 136] width 296 height 30
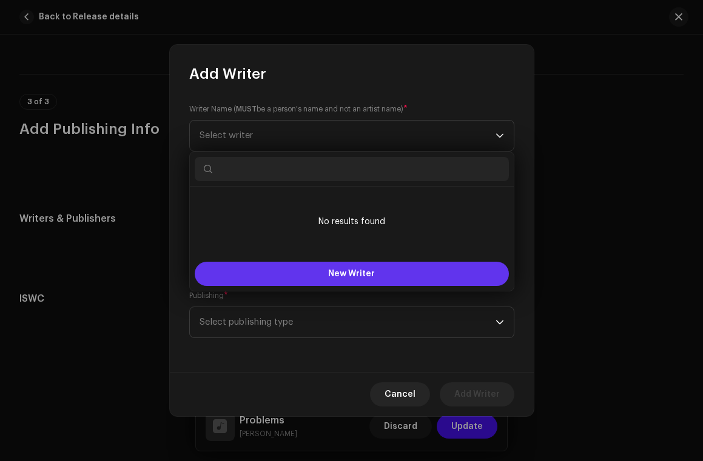
click at [301, 278] on button "New Writer" at bounding box center [352, 274] width 314 height 24
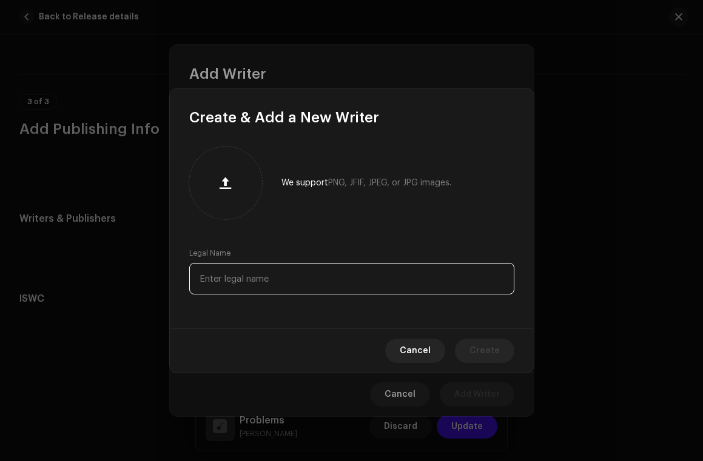
click at [275, 293] on input "text" at bounding box center [351, 279] width 325 height 32
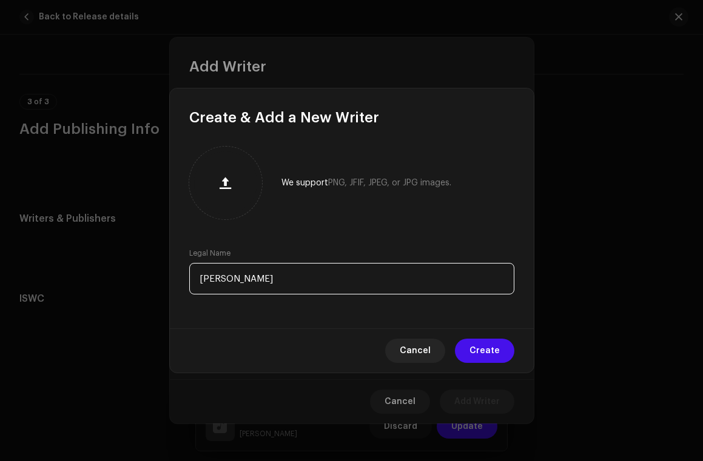
click at [306, 291] on input "[PERSON_NAME]" at bounding box center [351, 279] width 325 height 32
click at [306, 290] on input "[PERSON_NAME]" at bounding box center [351, 279] width 325 height 32
click at [306, 283] on input "[PERSON_NAME]" at bounding box center [351, 279] width 325 height 32
click at [306, 282] on input "[PERSON_NAME]" at bounding box center [351, 279] width 325 height 32
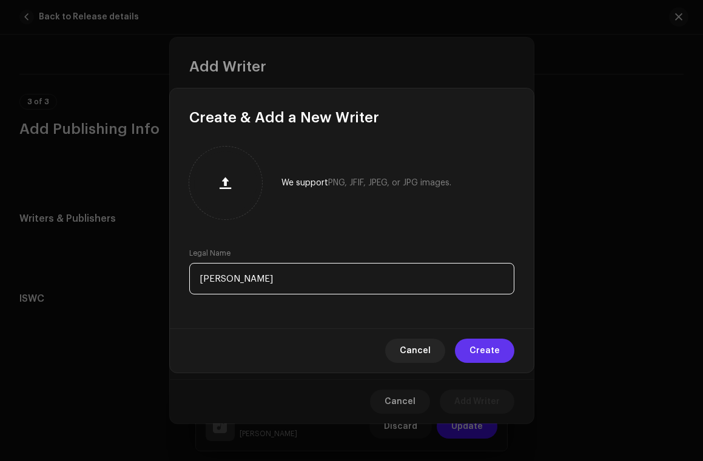
type input "[PERSON_NAME]"
click at [484, 352] on span "Create" at bounding box center [484, 351] width 30 height 24
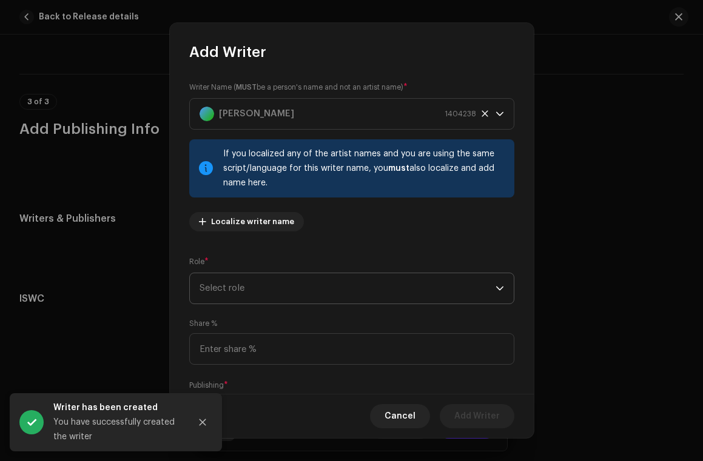
click at [273, 296] on span "Select role" at bounding box center [347, 288] width 296 height 30
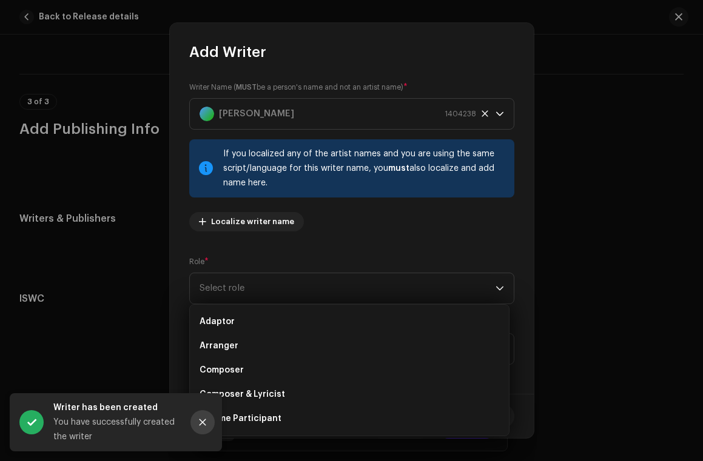
click at [201, 420] on icon "Close" at bounding box center [202, 422] width 8 height 8
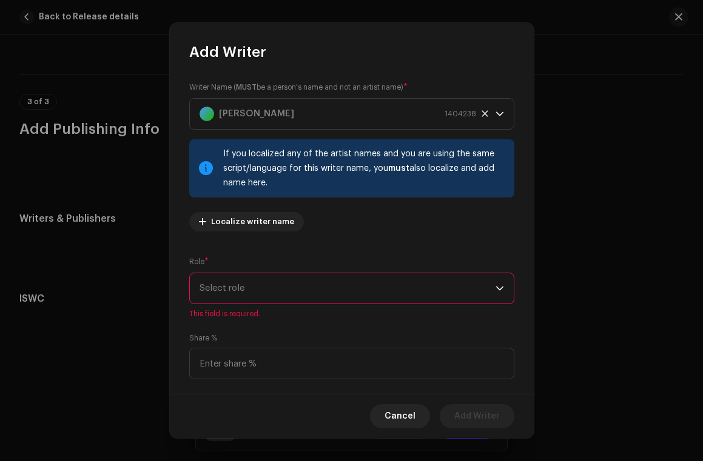
click at [264, 294] on span "Select role" at bounding box center [347, 288] width 296 height 30
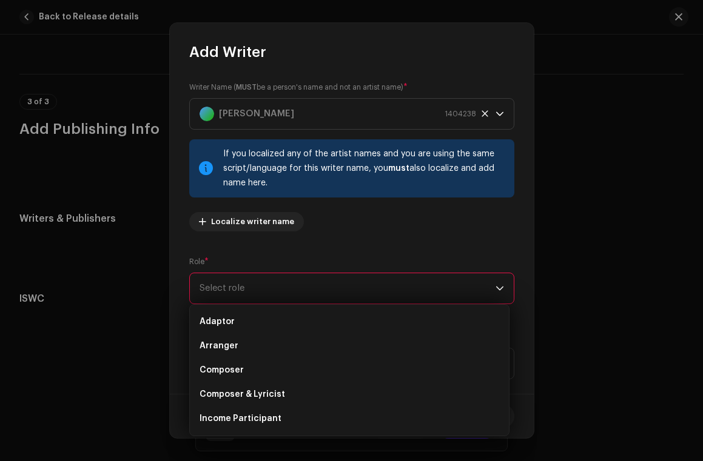
click at [284, 261] on div "Role * Select role This field is required." at bounding box center [351, 287] width 325 height 63
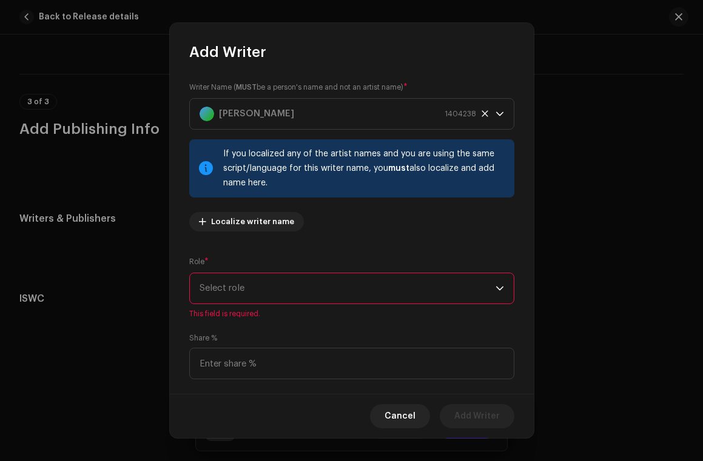
click at [266, 294] on span "Select role" at bounding box center [347, 288] width 296 height 30
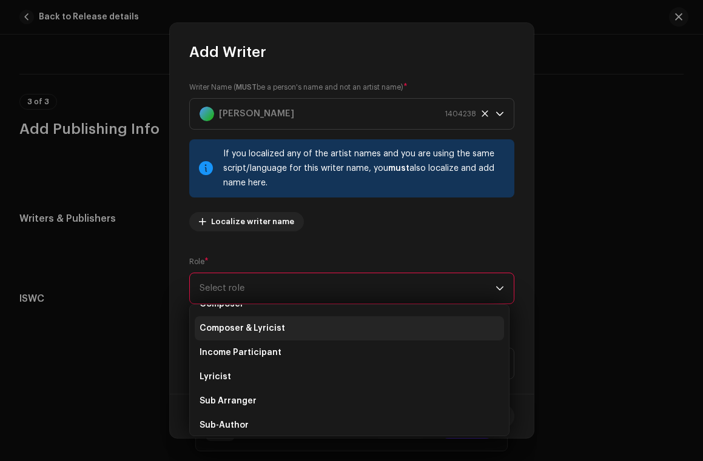
scroll to position [72, 0]
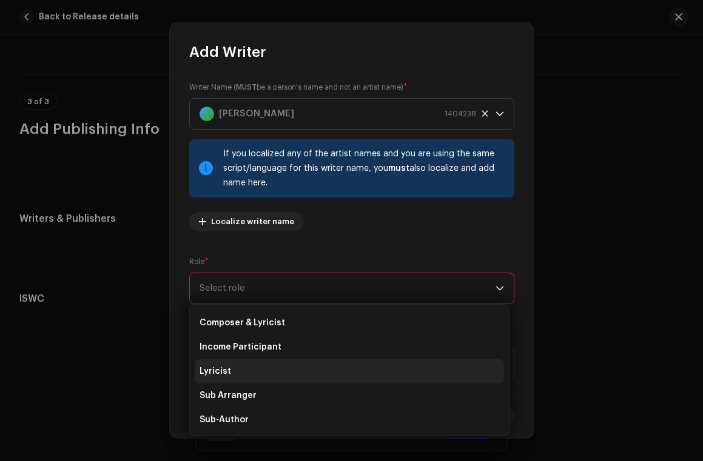
click at [261, 369] on li "Lyricist" at bounding box center [349, 371] width 309 height 24
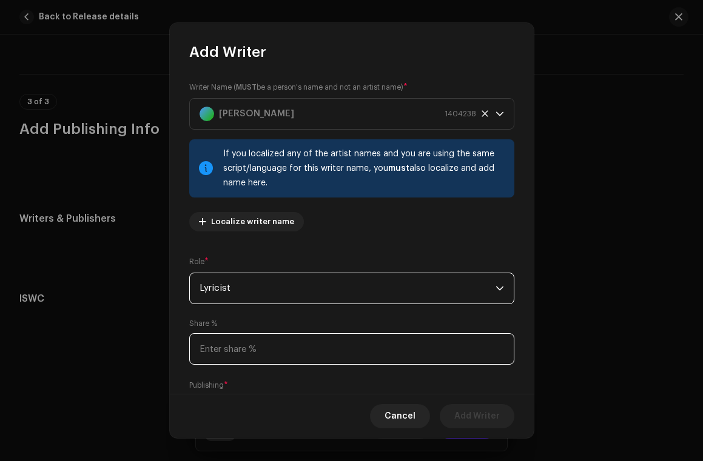
click at [253, 348] on input at bounding box center [351, 349] width 325 height 32
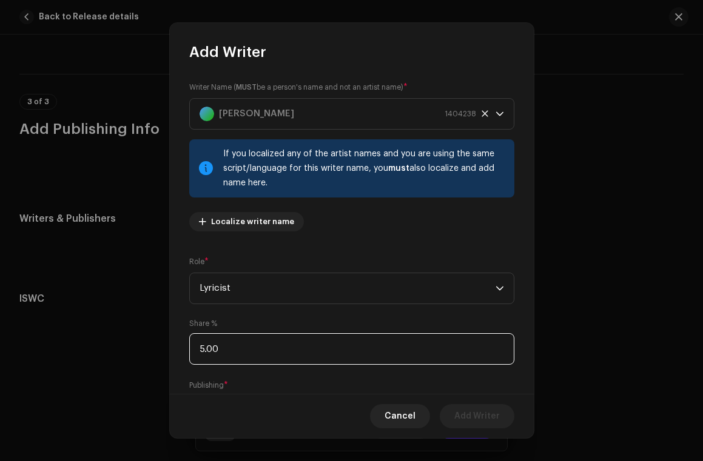
type input "50.00"
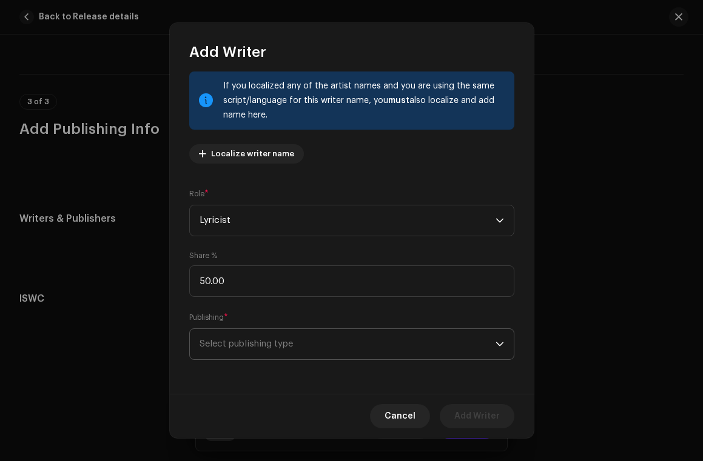
click at [269, 343] on span "Select publishing type" at bounding box center [347, 344] width 296 height 30
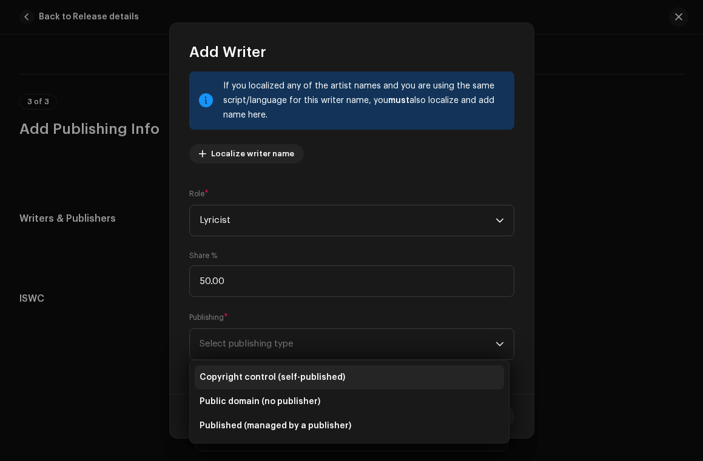
click at [270, 375] on span "Copyright control (self-published)" at bounding box center [271, 378] width 145 height 12
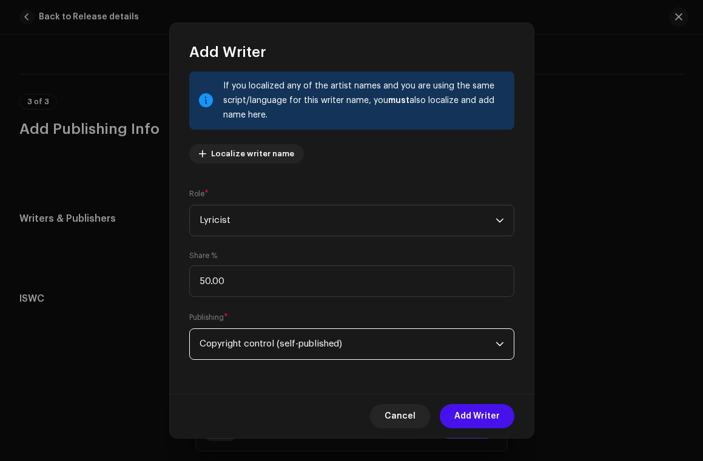
click at [480, 421] on span "Add Writer" at bounding box center [476, 416] width 45 height 24
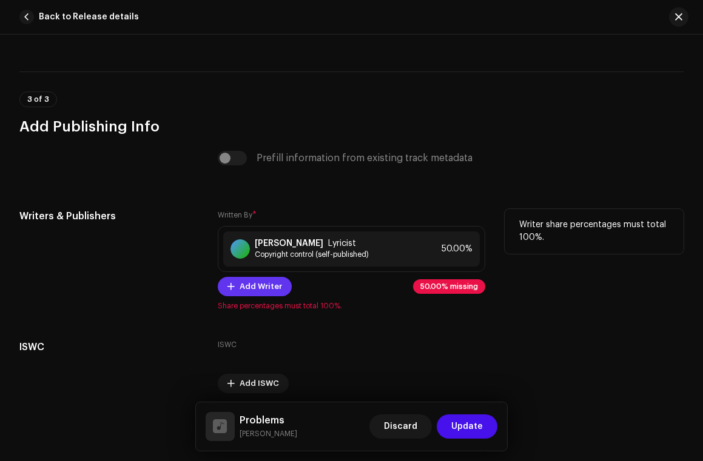
click at [249, 287] on span "Add Writer" at bounding box center [260, 287] width 42 height 24
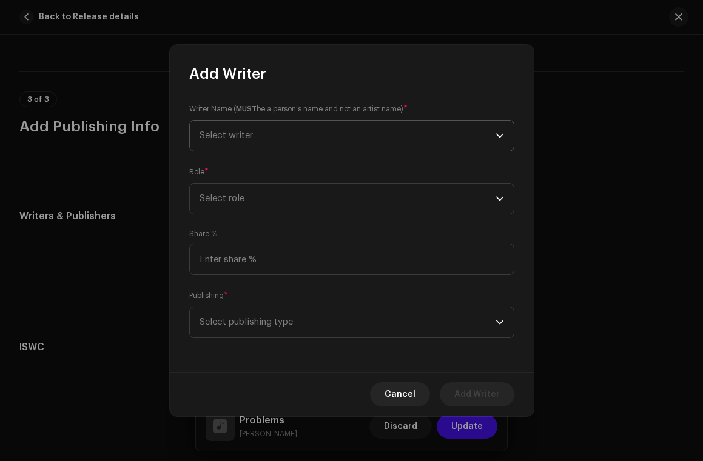
click at [262, 135] on span "Select writer" at bounding box center [347, 136] width 296 height 30
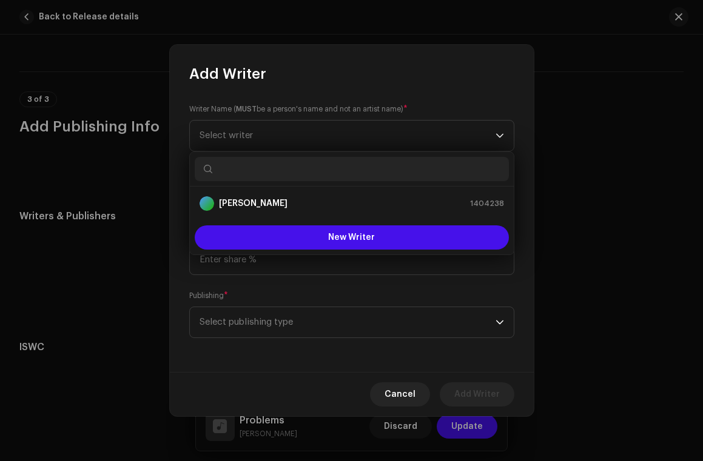
click at [176, 150] on div "Writer Name ( MUST be a person's name and not an artist name) * Select writer R…" at bounding box center [352, 228] width 364 height 289
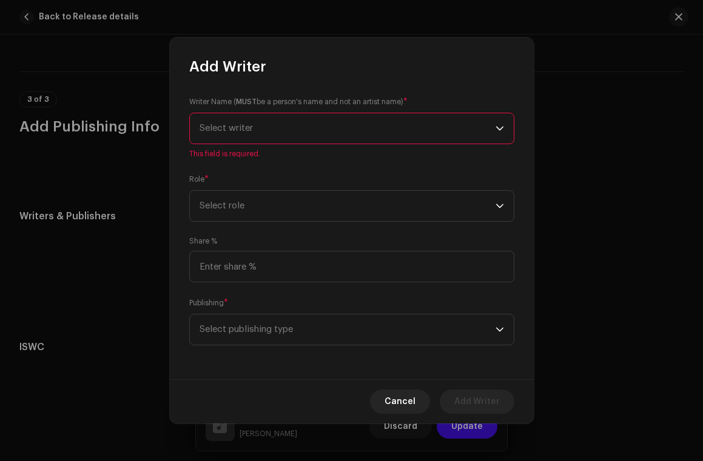
click at [271, 131] on span "Select writer" at bounding box center [347, 128] width 296 height 30
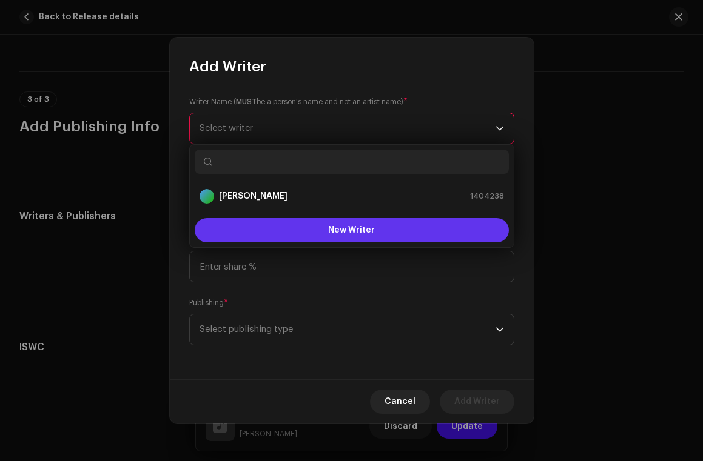
click at [281, 241] on button "New Writer" at bounding box center [352, 230] width 314 height 24
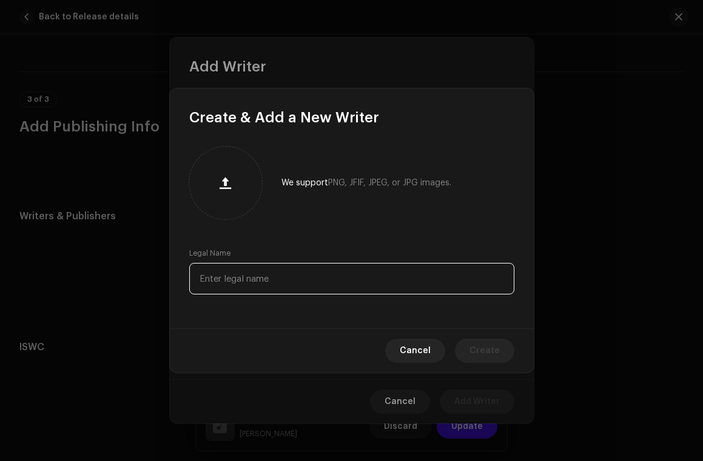
click at [258, 275] on input "text" at bounding box center [351, 279] width 325 height 32
type input "[PERSON_NAME]"
click at [485, 343] on span "Create" at bounding box center [484, 351] width 30 height 24
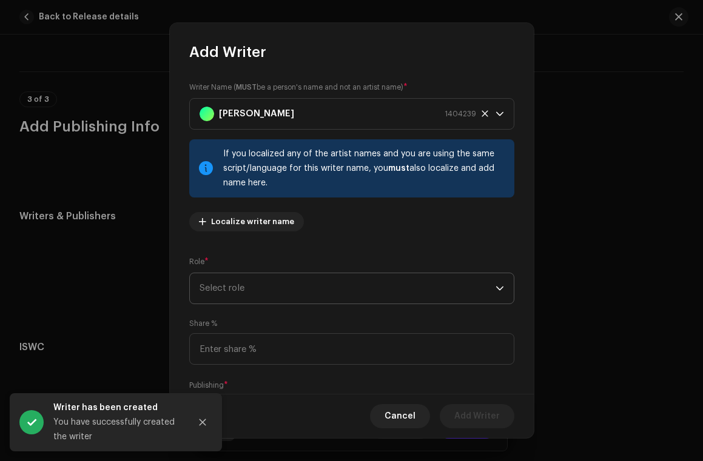
click at [275, 285] on span "Select role" at bounding box center [347, 288] width 296 height 30
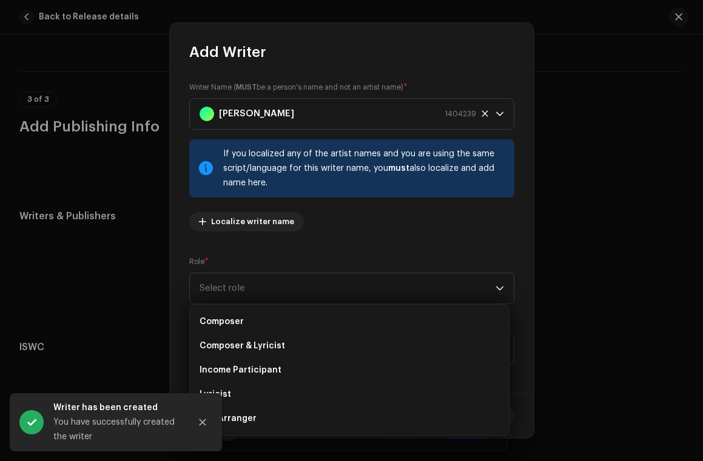
scroll to position [44, 0]
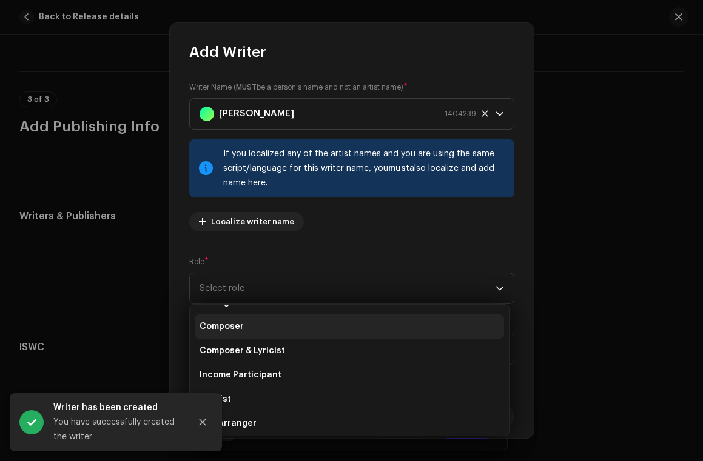
click at [267, 332] on li "Composer" at bounding box center [349, 327] width 309 height 24
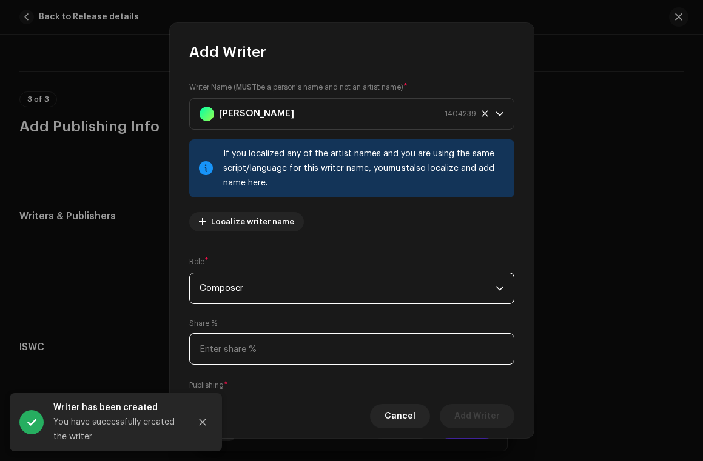
click at [249, 341] on input at bounding box center [351, 349] width 325 height 32
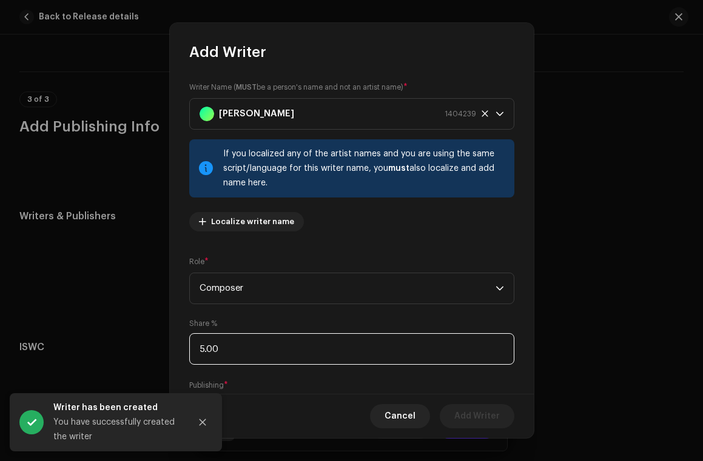
type input "50.00"
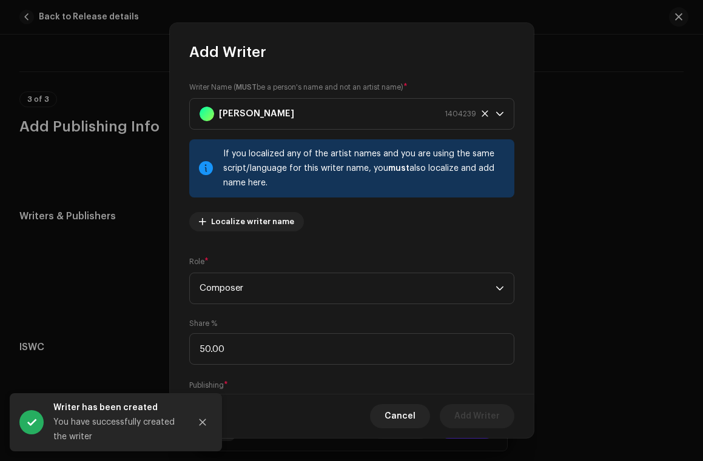
click at [238, 369] on div "Writer Name ( MUST be a person's name and not an artist name) * [PERSON_NAME] 1…" at bounding box center [352, 228] width 364 height 332
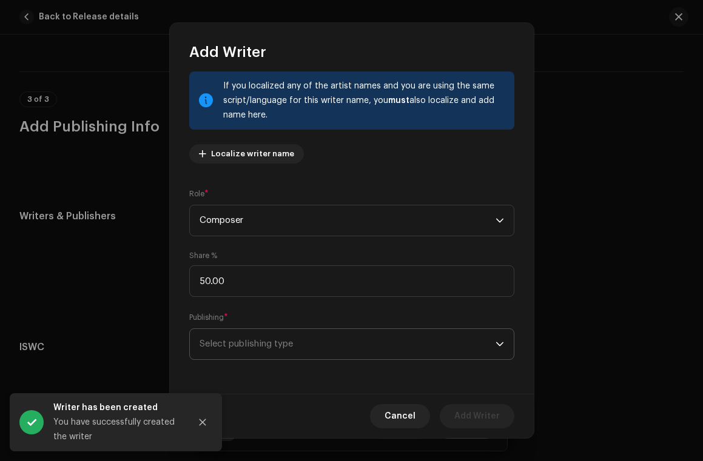
click at [266, 338] on span "Select publishing type" at bounding box center [347, 344] width 296 height 30
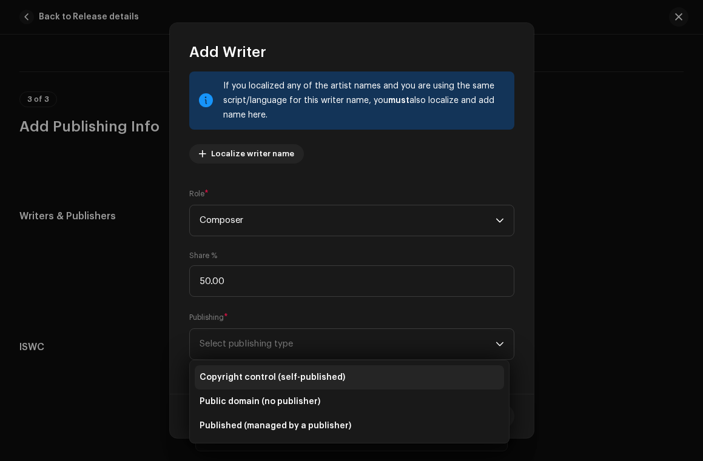
click at [270, 375] on span "Copyright control (self-published)" at bounding box center [271, 378] width 145 height 12
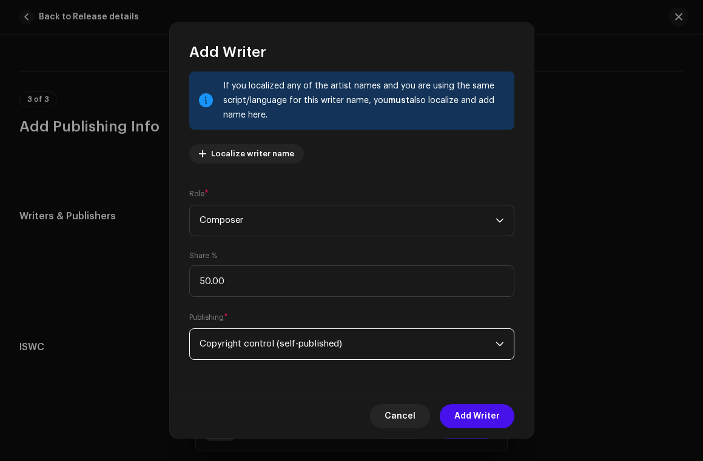
click at [367, 325] on div "Publishing * Copyright control (self-published)" at bounding box center [351, 336] width 325 height 48
click at [356, 354] on span "Copyright control (self-published)" at bounding box center [347, 344] width 296 height 30
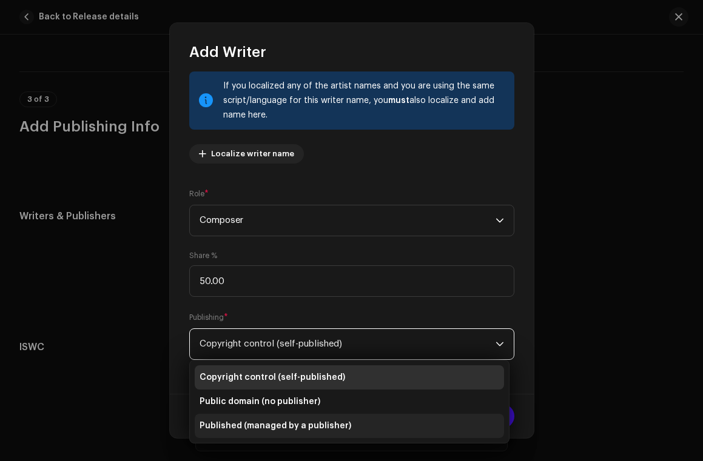
click at [269, 433] on li "Published (managed by a publisher)" at bounding box center [349, 426] width 309 height 24
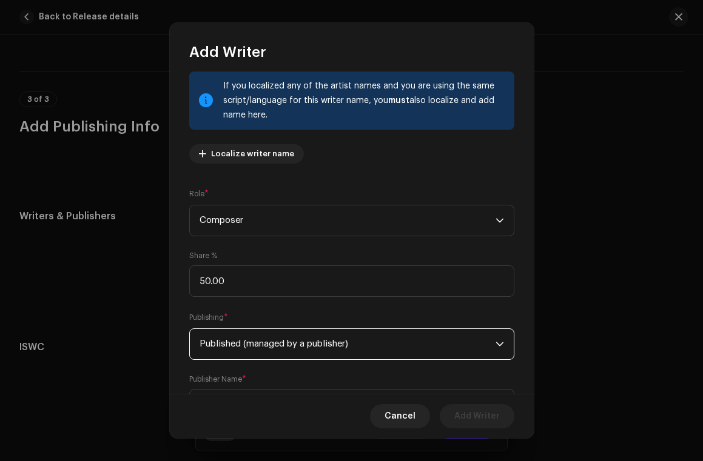
scroll to position [129, 0]
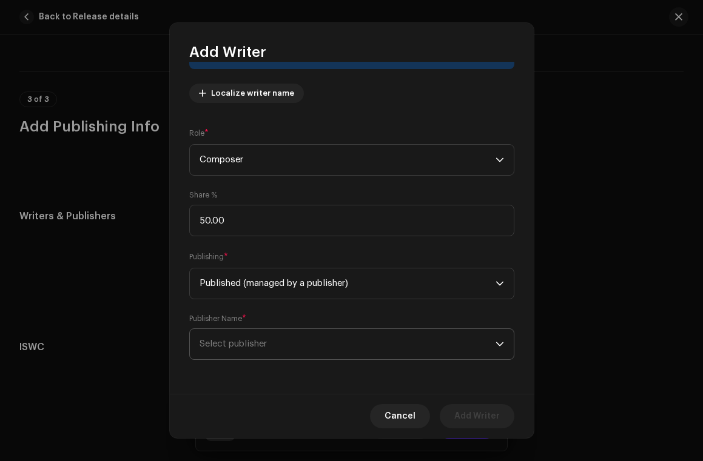
click at [329, 334] on span "Select publisher" at bounding box center [347, 344] width 296 height 30
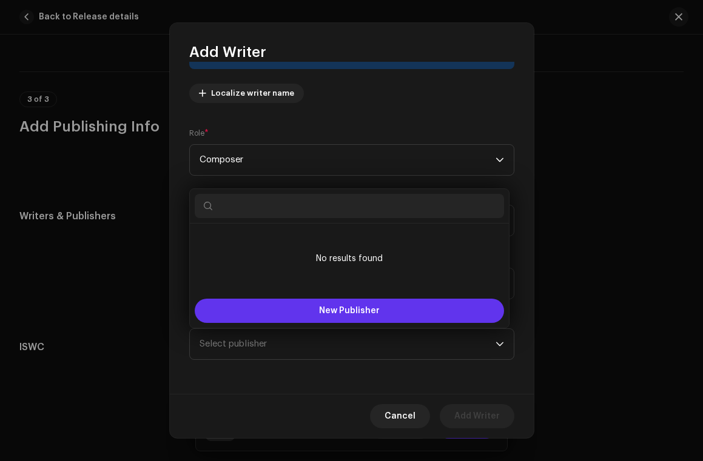
click at [322, 321] on button "New Publisher" at bounding box center [349, 311] width 309 height 24
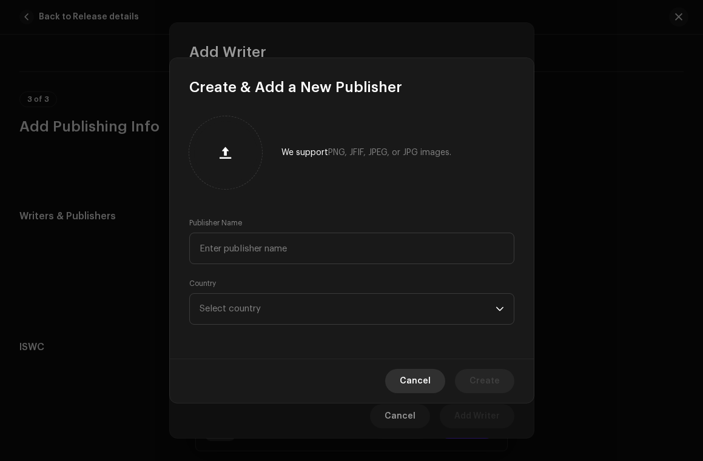
click at [427, 388] on span "Cancel" at bounding box center [414, 381] width 31 height 24
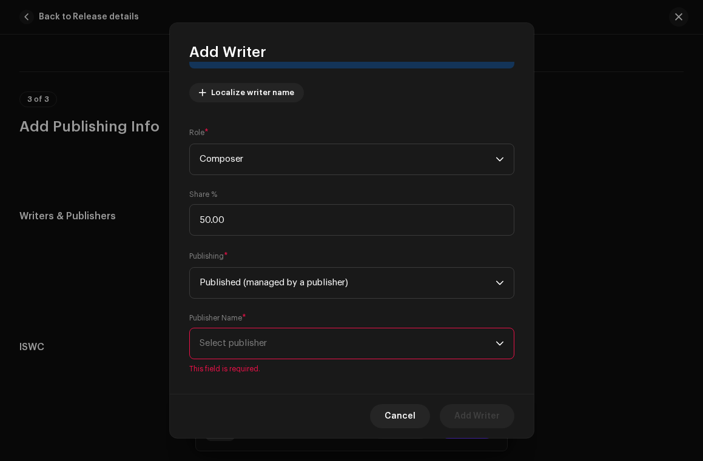
click at [369, 347] on span "Select publisher" at bounding box center [347, 344] width 296 height 30
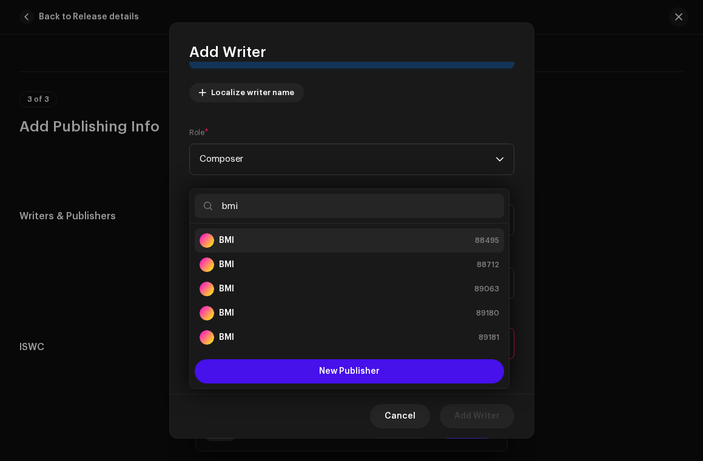
type input "bmi"
click at [222, 237] on strong "BMI" at bounding box center [226, 241] width 15 height 12
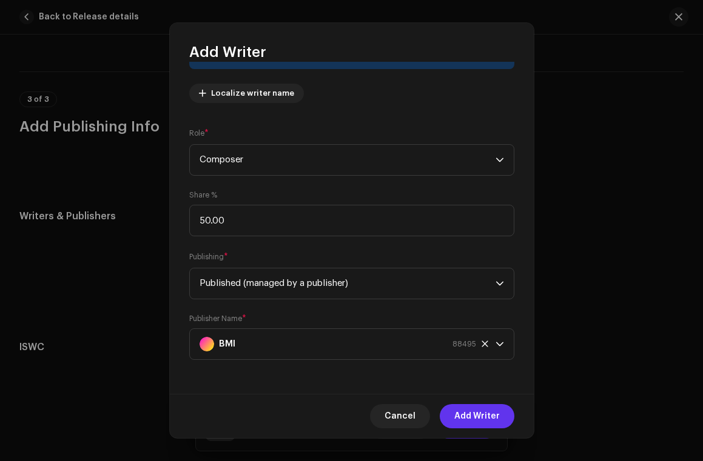
click at [484, 420] on span "Add Writer" at bounding box center [476, 416] width 45 height 24
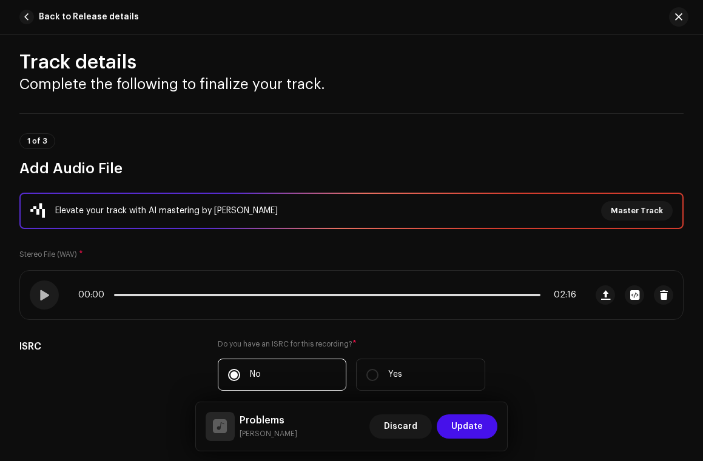
scroll to position [0, 0]
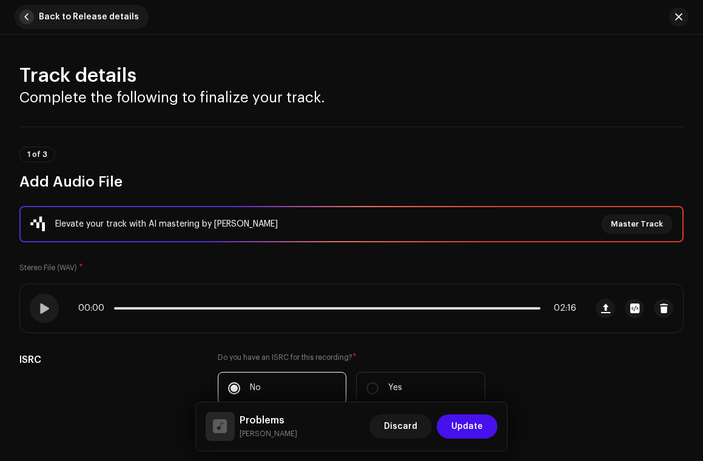
click at [39, 11] on span "Back to Release details" at bounding box center [89, 17] width 100 height 24
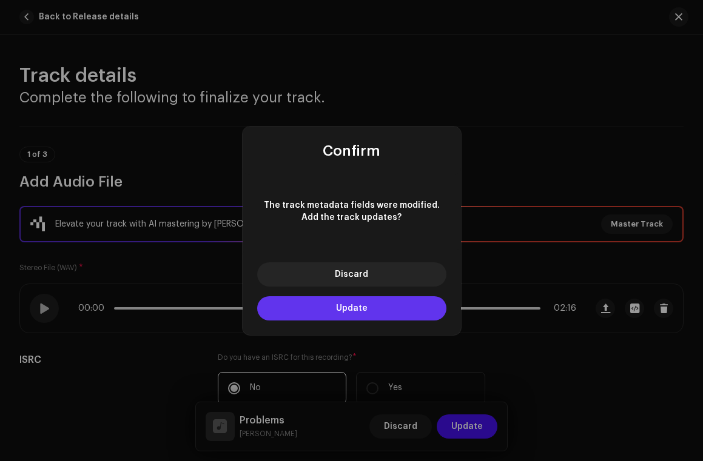
click at [356, 316] on button "Update" at bounding box center [351, 308] width 189 height 24
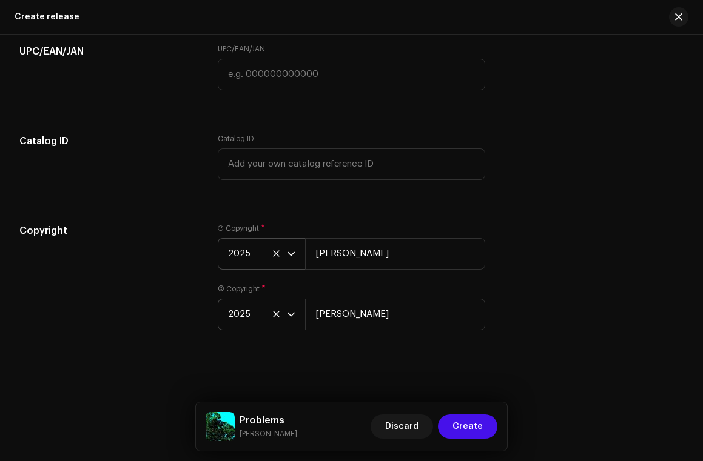
scroll to position [1893, 0]
click at [460, 363] on div "Create a new release We’ll guide you through everything — from track selection …" at bounding box center [351, 248] width 703 height 427
click at [654, 61] on div "UPC/EAN/JAN UPC/EAN/JAN" at bounding box center [351, 74] width 664 height 61
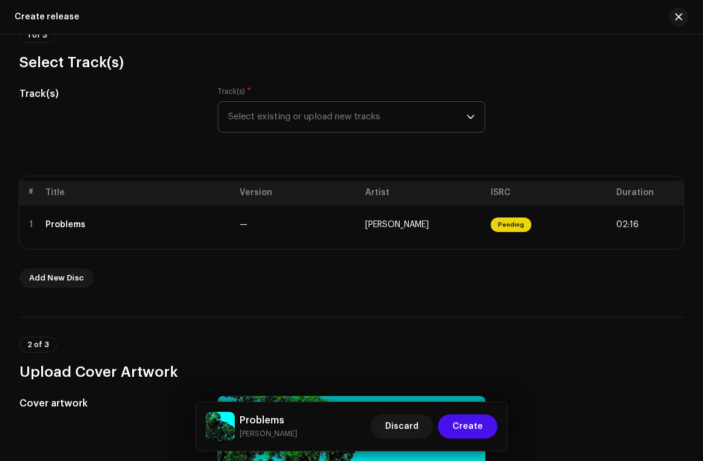
scroll to position [78, 0]
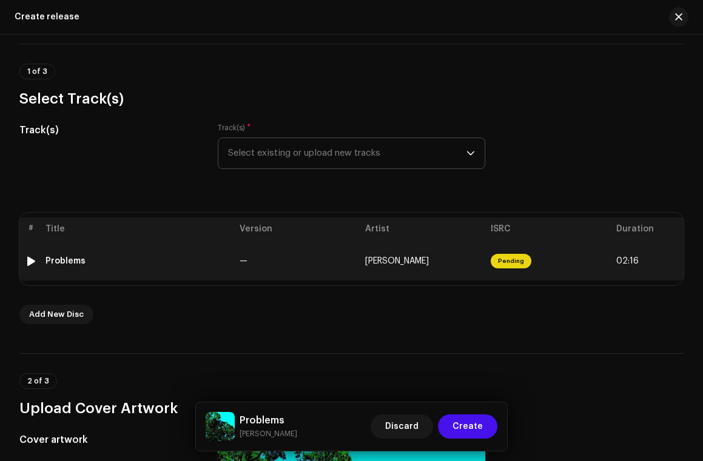
click at [222, 256] on div "Problems" at bounding box center [137, 261] width 184 height 10
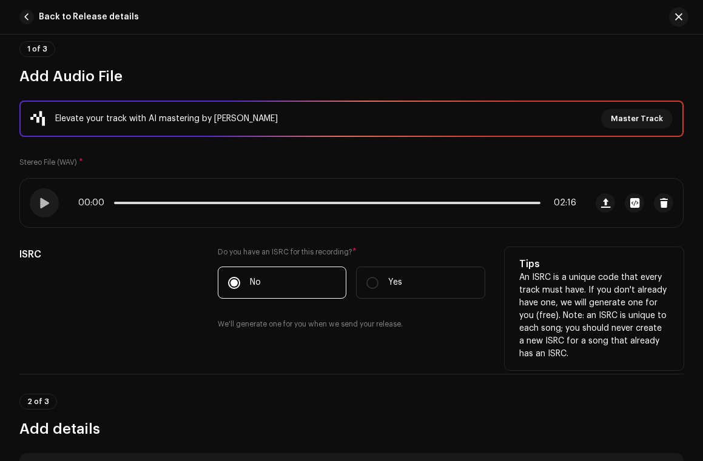
scroll to position [0, 0]
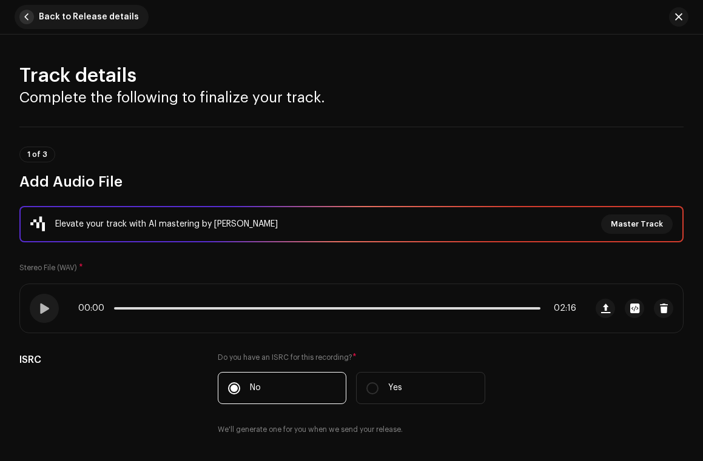
click at [62, 21] on span "Back to Release details" at bounding box center [89, 17] width 100 height 24
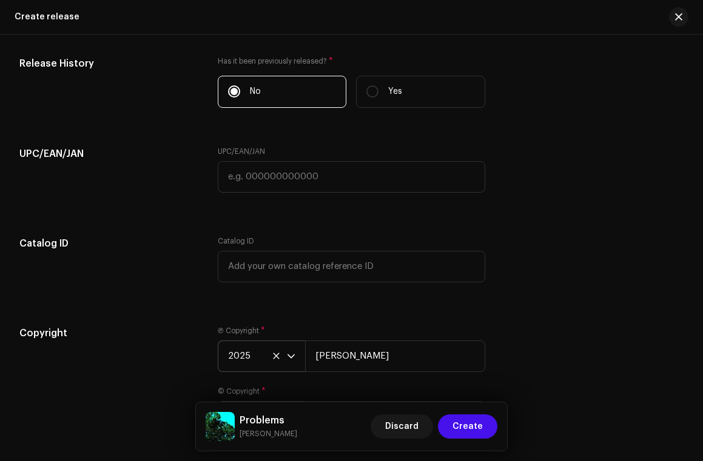
scroll to position [1784, 0]
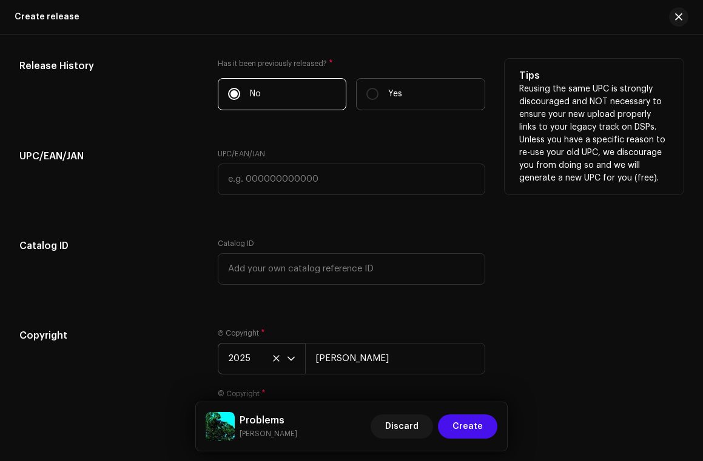
click at [423, 98] on label "Yes" at bounding box center [420, 94] width 129 height 32
click at [378, 98] on input "Yes" at bounding box center [372, 94] width 12 height 12
radio input "true"
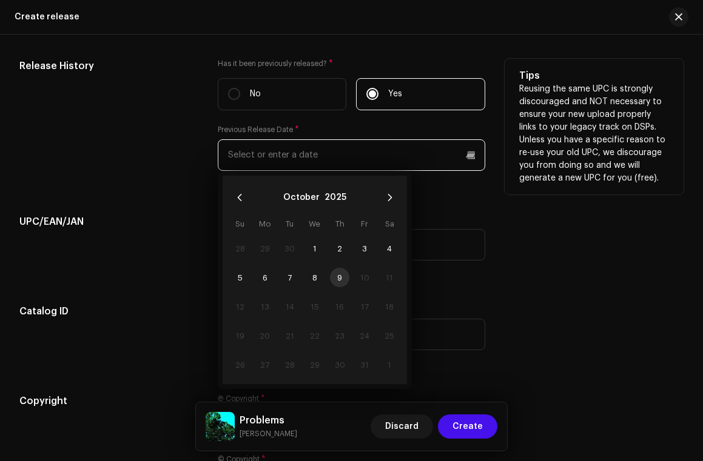
click at [344, 146] on input "text" at bounding box center [352, 155] width 268 height 32
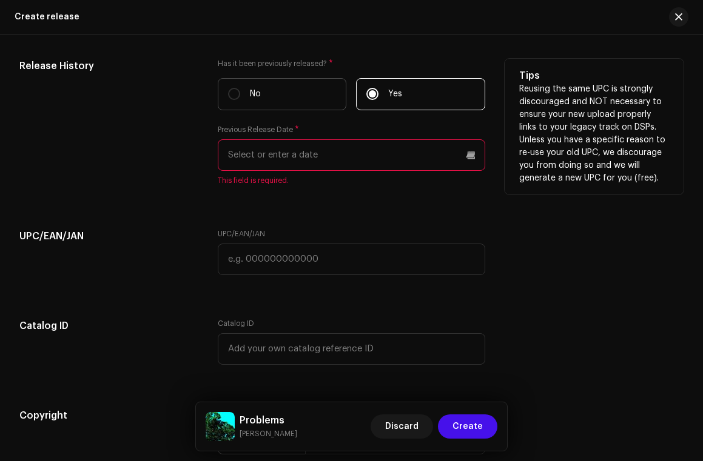
click at [301, 88] on label "No" at bounding box center [282, 94] width 129 height 32
click at [240, 88] on input "No" at bounding box center [234, 94] width 12 height 12
radio input "true"
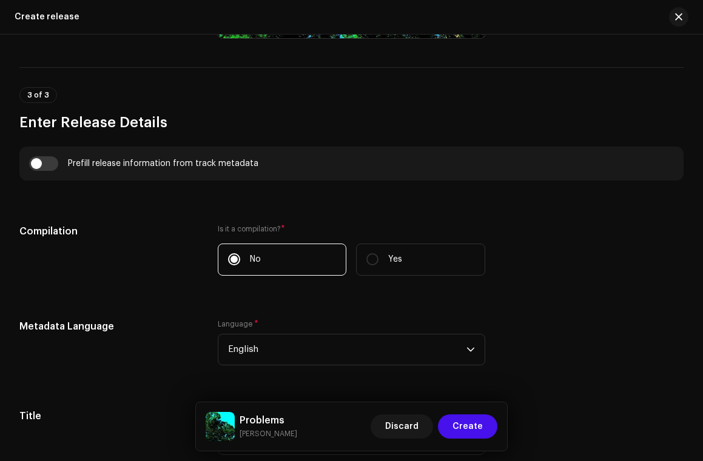
scroll to position [0, 0]
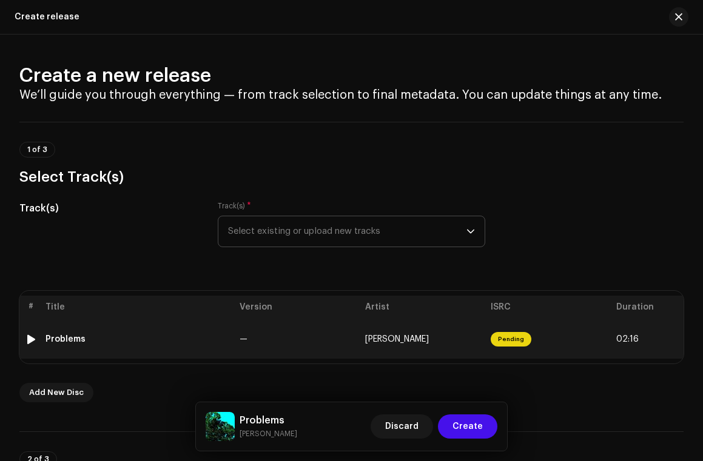
click at [199, 324] on td "Problems" at bounding box center [138, 339] width 194 height 39
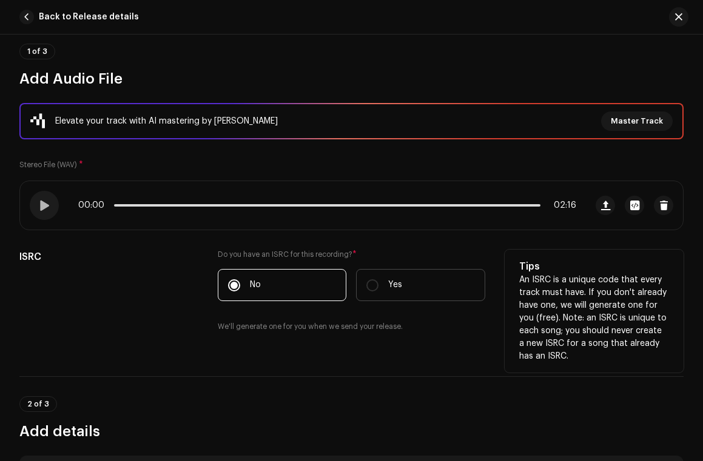
scroll to position [101, 0]
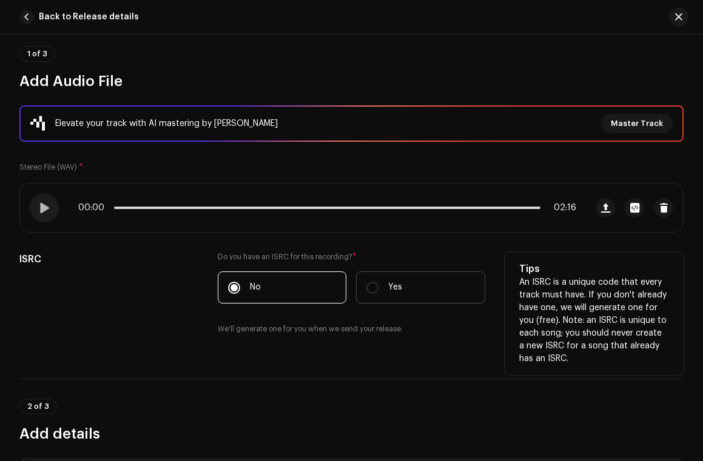
click at [398, 281] on p "Yes" at bounding box center [395, 287] width 14 height 13
click at [378, 282] on input "Yes" at bounding box center [372, 288] width 12 height 12
radio input "true"
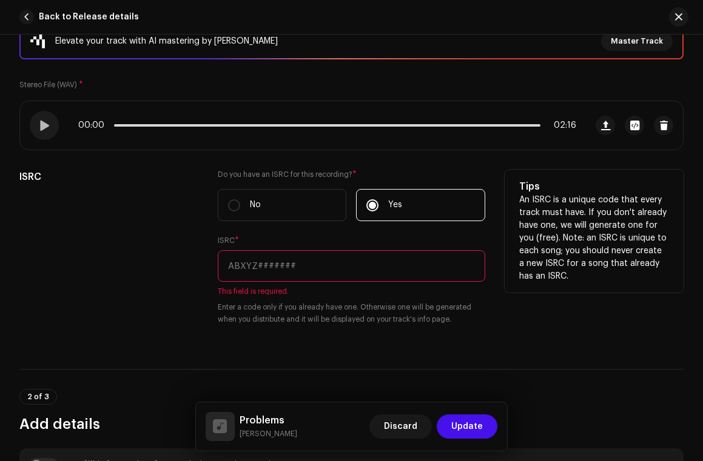
scroll to position [182, 0]
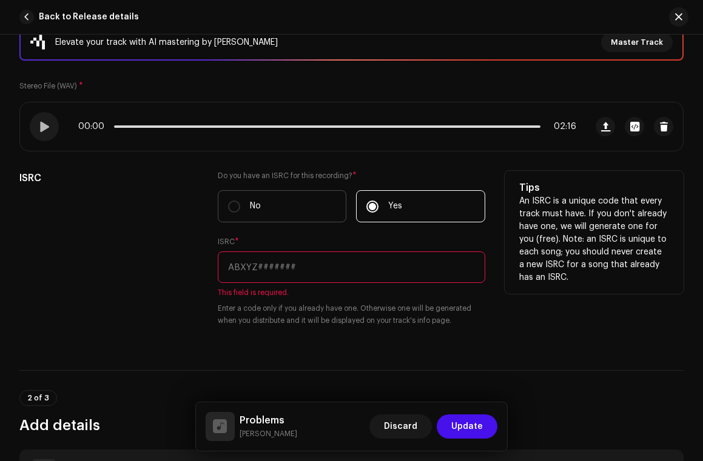
click at [274, 205] on label "No" at bounding box center [282, 206] width 129 height 32
click at [240, 205] on input "No" at bounding box center [234, 207] width 12 height 12
radio input "true"
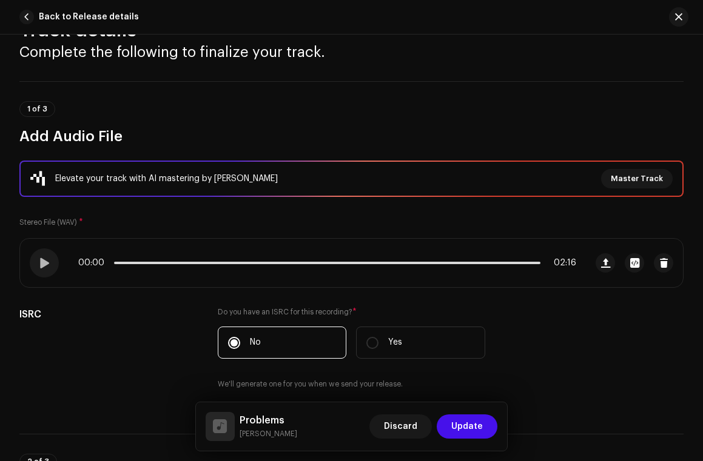
scroll to position [0, 0]
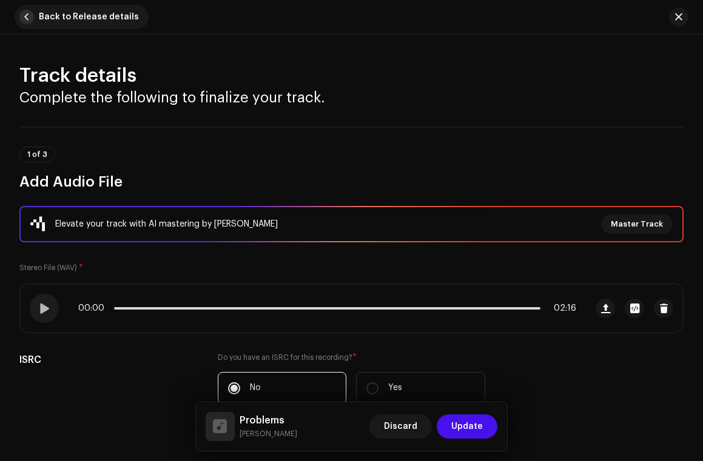
click at [65, 8] on span "Back to Release details" at bounding box center [89, 17] width 100 height 24
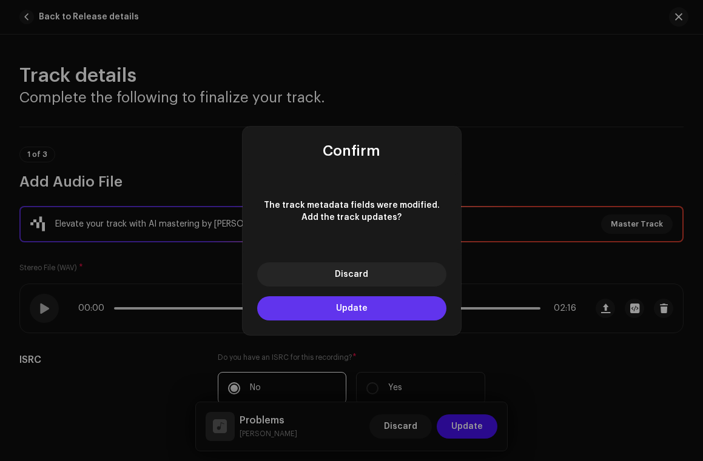
click at [356, 310] on span "Update" at bounding box center [352, 308] width 32 height 8
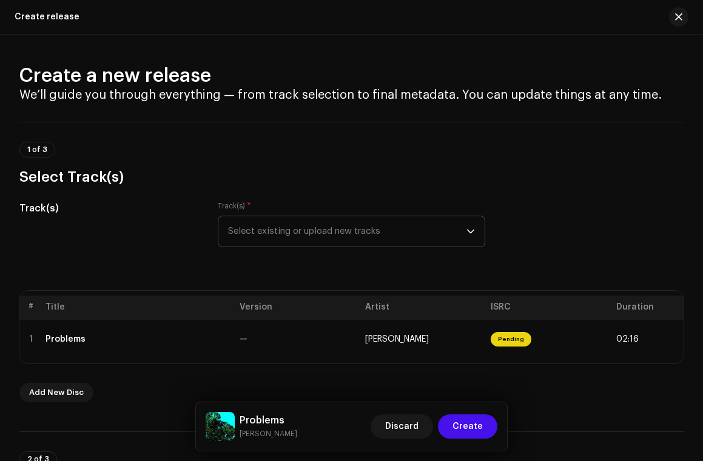
click at [242, 173] on h3 "Select Track(s)" at bounding box center [351, 176] width 664 height 19
click at [229, 92] on h4 "We’ll guide you through everything — from track selection to final metadata. Yo…" at bounding box center [351, 95] width 664 height 15
click at [229, 101] on h4 "We’ll guide you through everything — from track selection to final metadata. Yo…" at bounding box center [351, 95] width 664 height 15
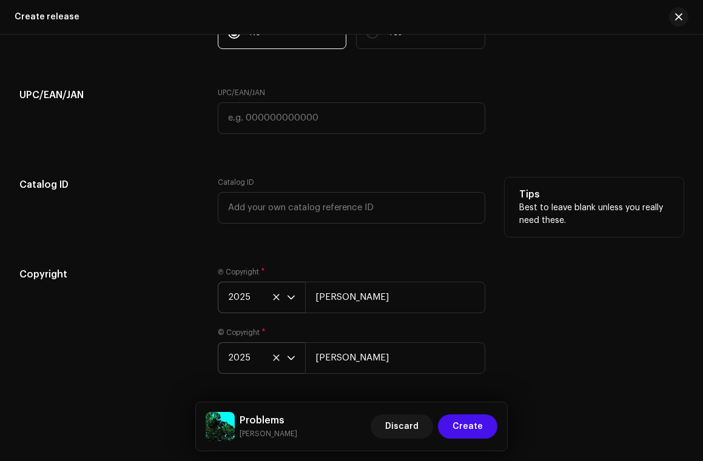
scroll to position [1839, 0]
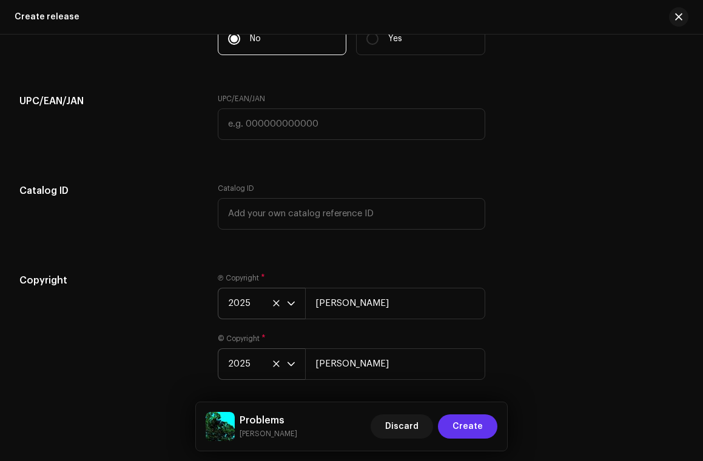
click at [470, 429] on span "Create" at bounding box center [467, 427] width 30 height 24
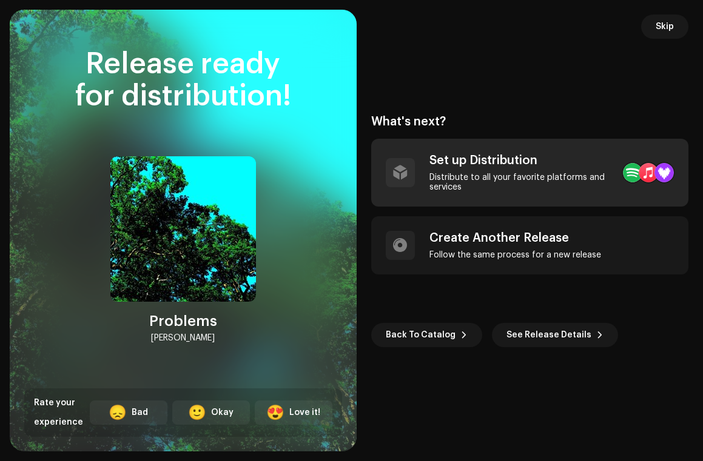
click at [456, 171] on div "Set up Distribution Distribute to all your favorite platforms and services" at bounding box center [521, 172] width 184 height 39
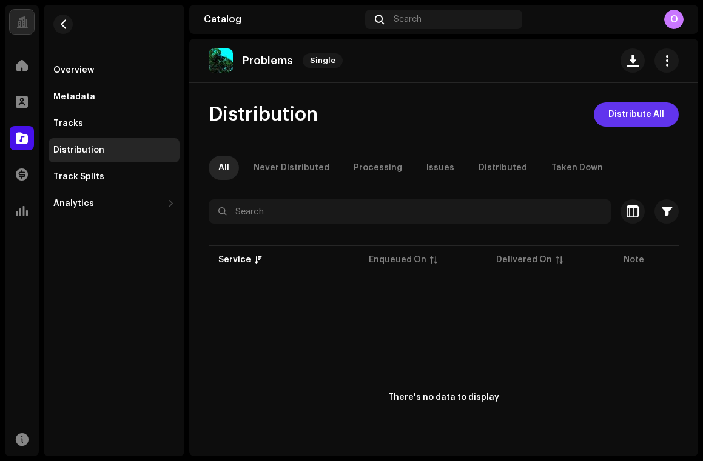
click at [595, 111] on button "Distribute All" at bounding box center [635, 114] width 85 height 24
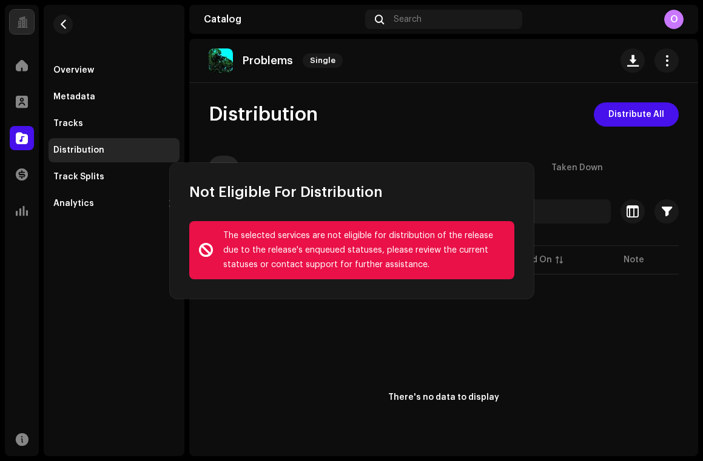
click at [403, 75] on div "Not Eligible For Distribution The selected services are not eligible for distri…" at bounding box center [351, 230] width 703 height 461
